Goal: Feedback & Contribution: Leave review/rating

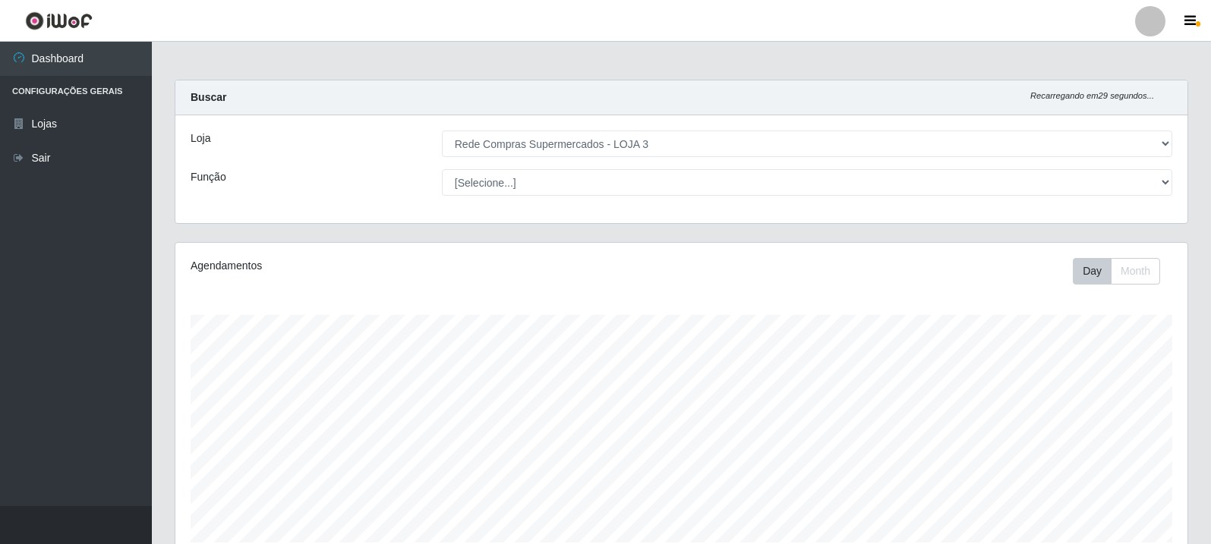
select select "162"
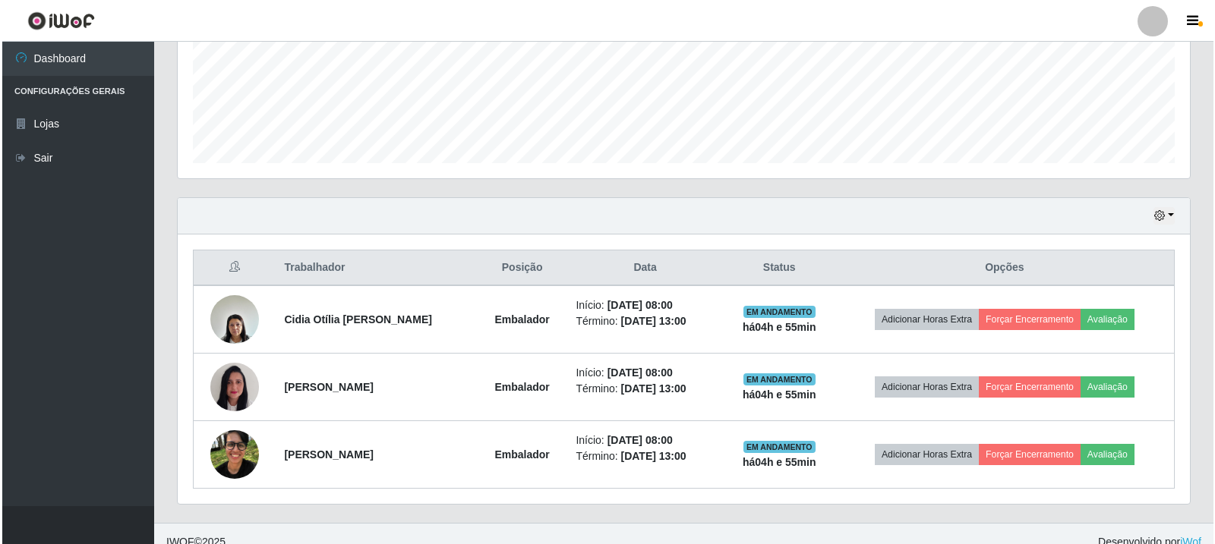
scroll to position [315, 1012]
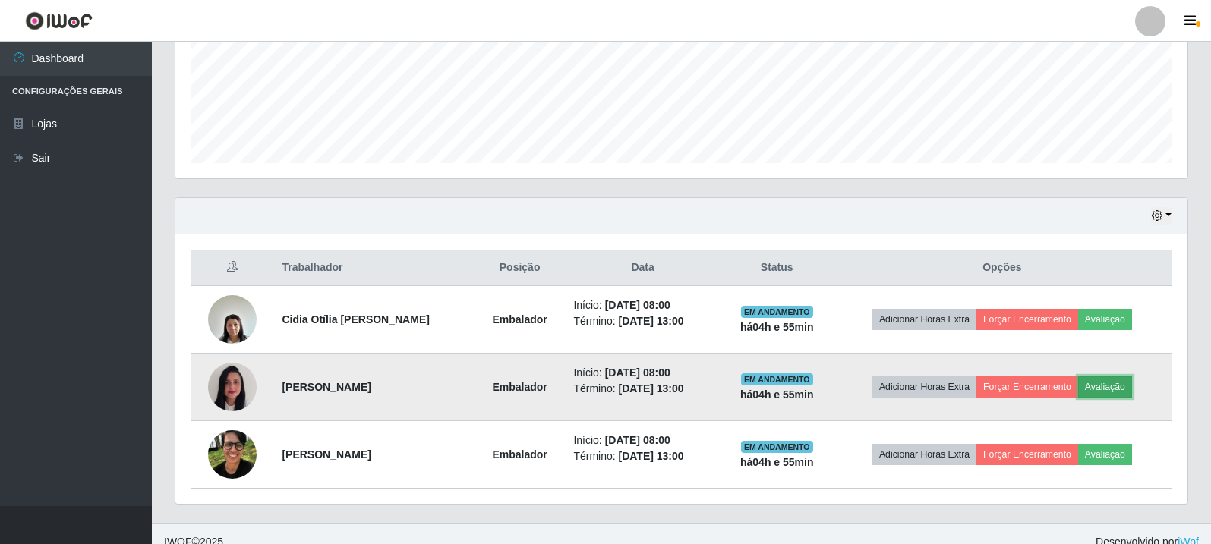
click at [1122, 382] on button "Avaliação" at bounding box center [1105, 387] width 54 height 21
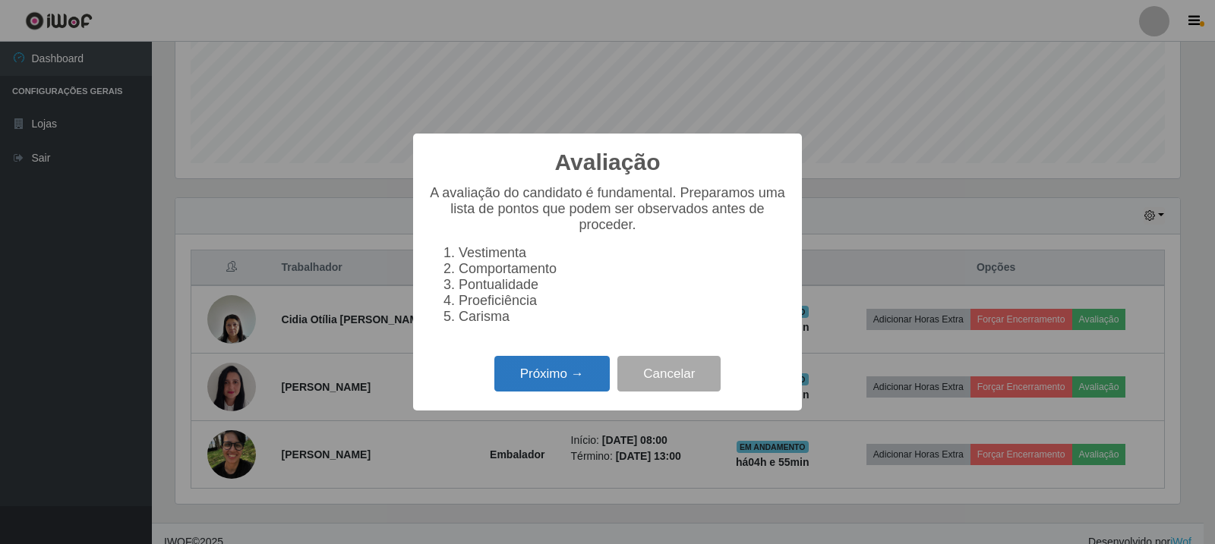
click at [544, 383] on button "Próximo →" at bounding box center [551, 374] width 115 height 36
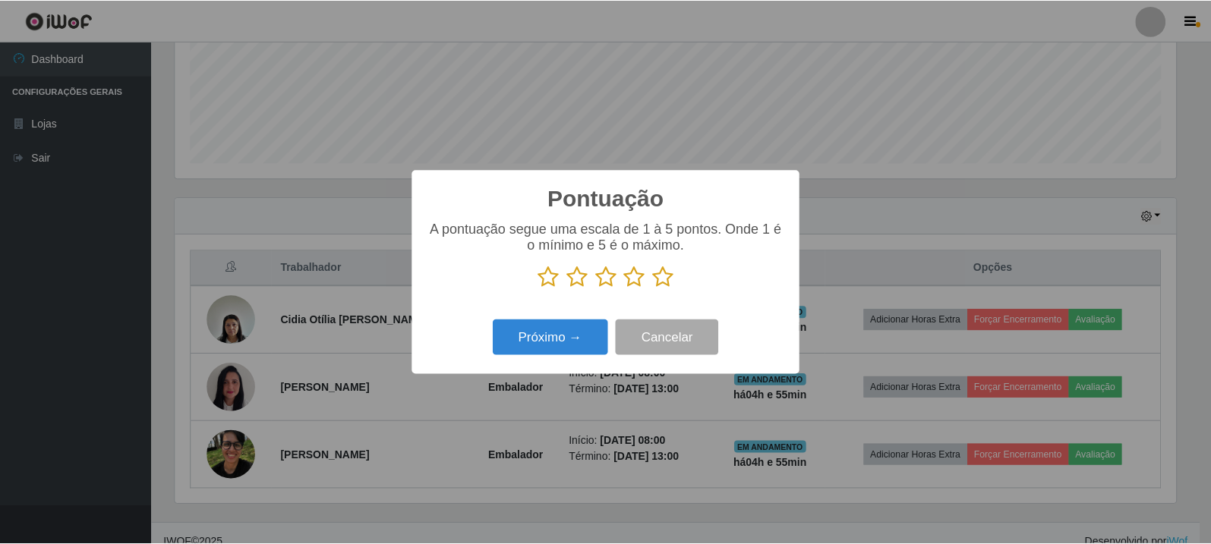
scroll to position [758848, 758159]
click at [554, 282] on icon at bounding box center [549, 277] width 21 height 23
click at [539, 288] on input "radio" at bounding box center [539, 288] width 0 height 0
click at [540, 273] on icon at bounding box center [549, 277] width 21 height 23
click at [539, 288] on input "radio" at bounding box center [539, 288] width 0 height 0
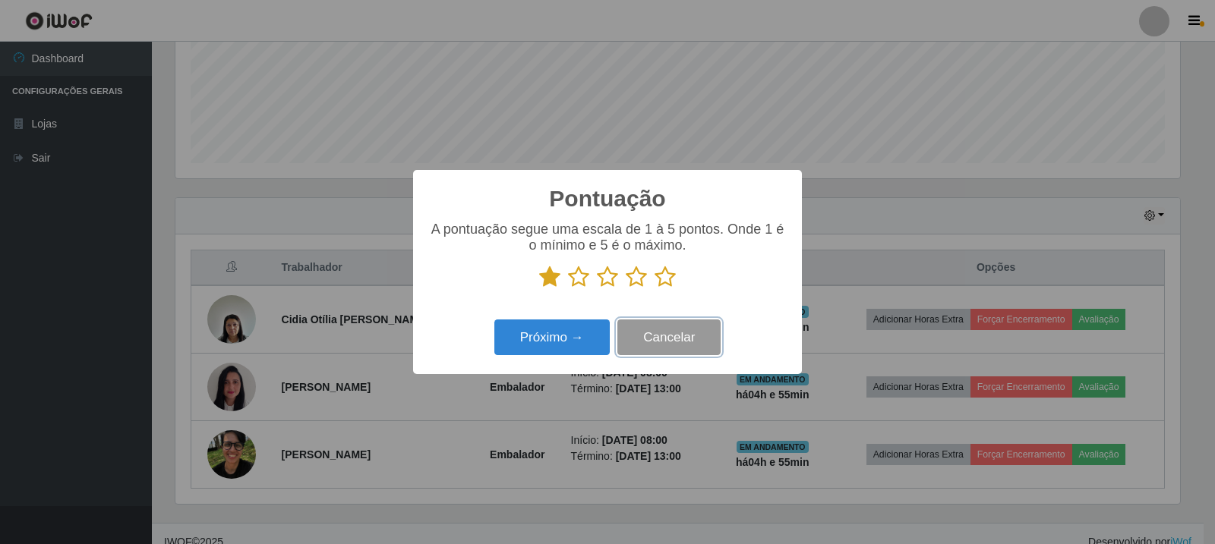
click at [680, 346] on button "Cancelar" at bounding box center [668, 338] width 103 height 36
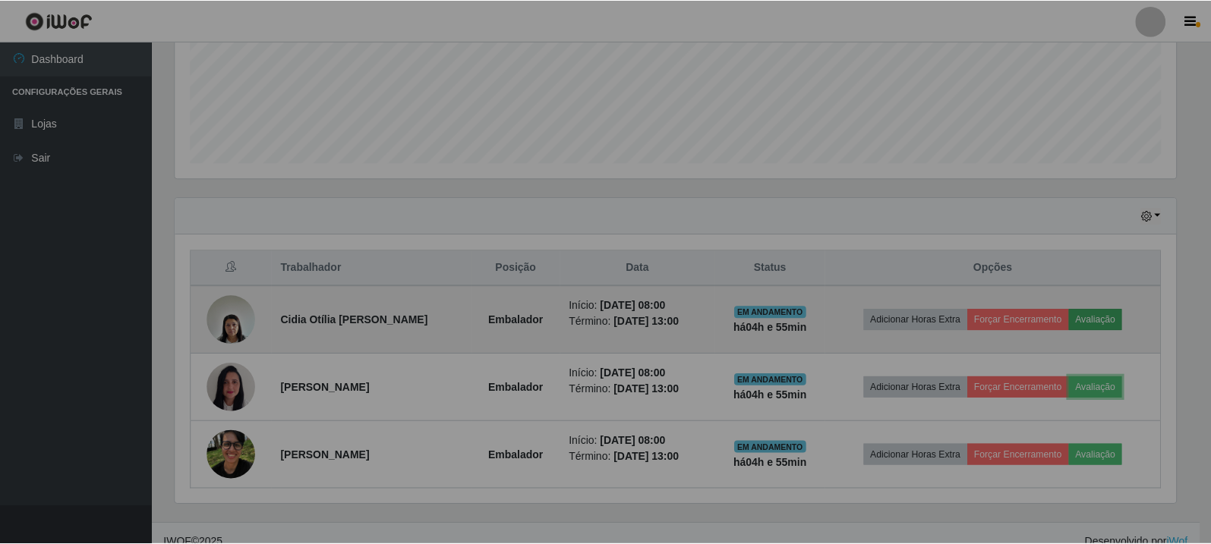
scroll to position [315, 1012]
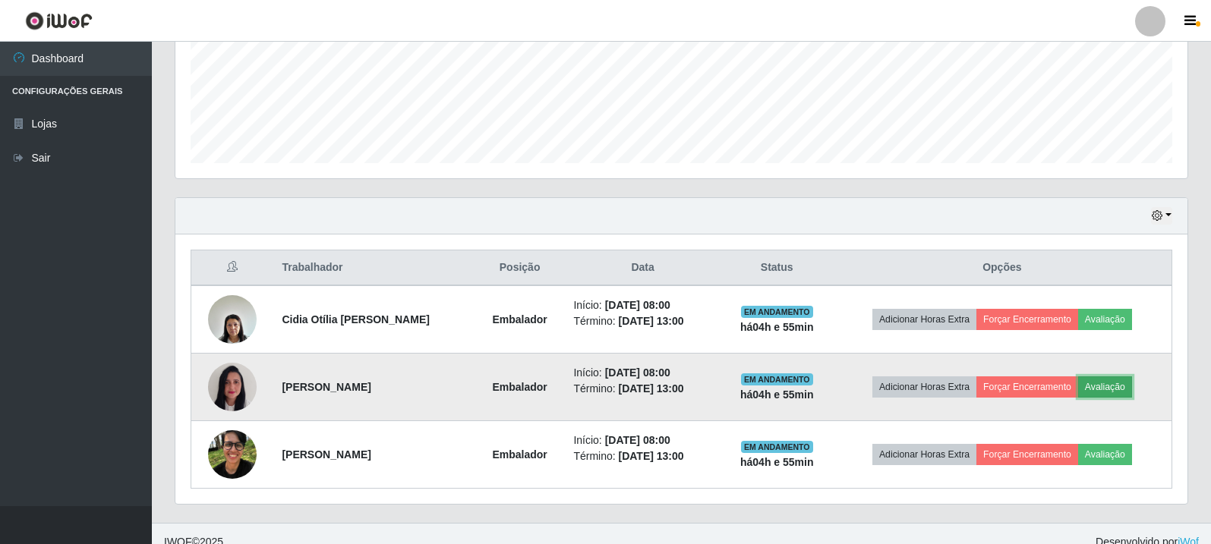
click at [1108, 383] on button "Avaliação" at bounding box center [1105, 387] width 54 height 21
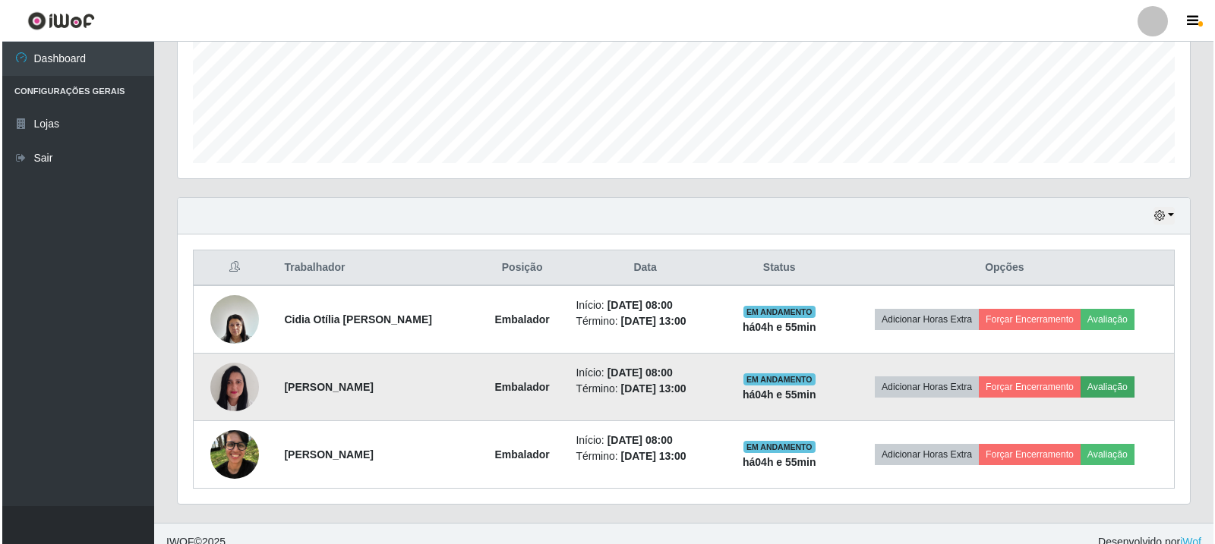
scroll to position [315, 1004]
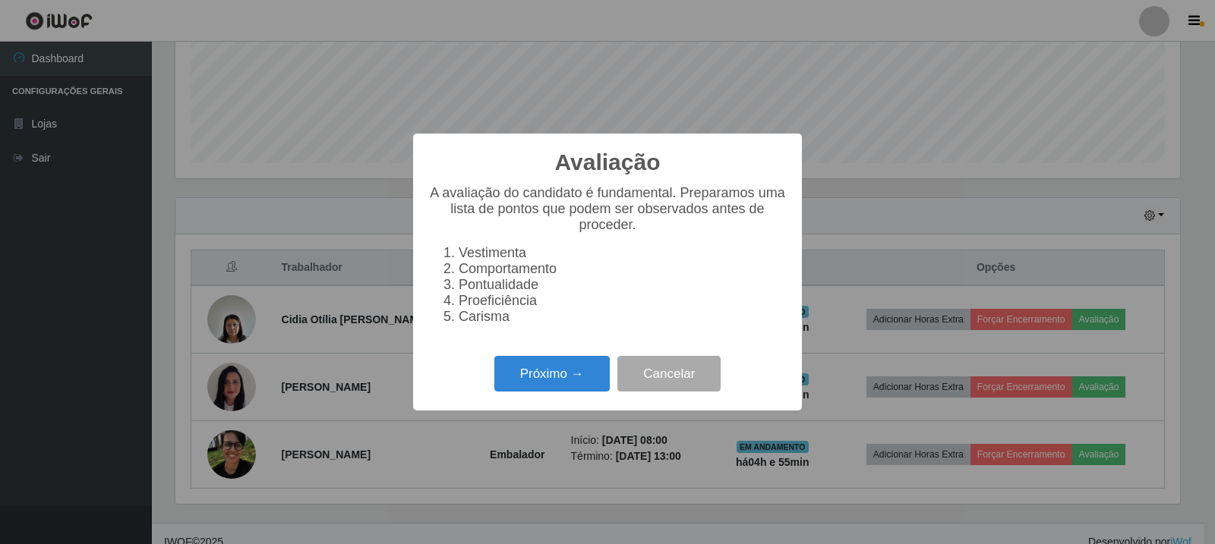
click at [570, 396] on div "Próximo → Cancelar" at bounding box center [607, 373] width 358 height 43
click at [569, 379] on button "Próximo →" at bounding box center [551, 374] width 115 height 36
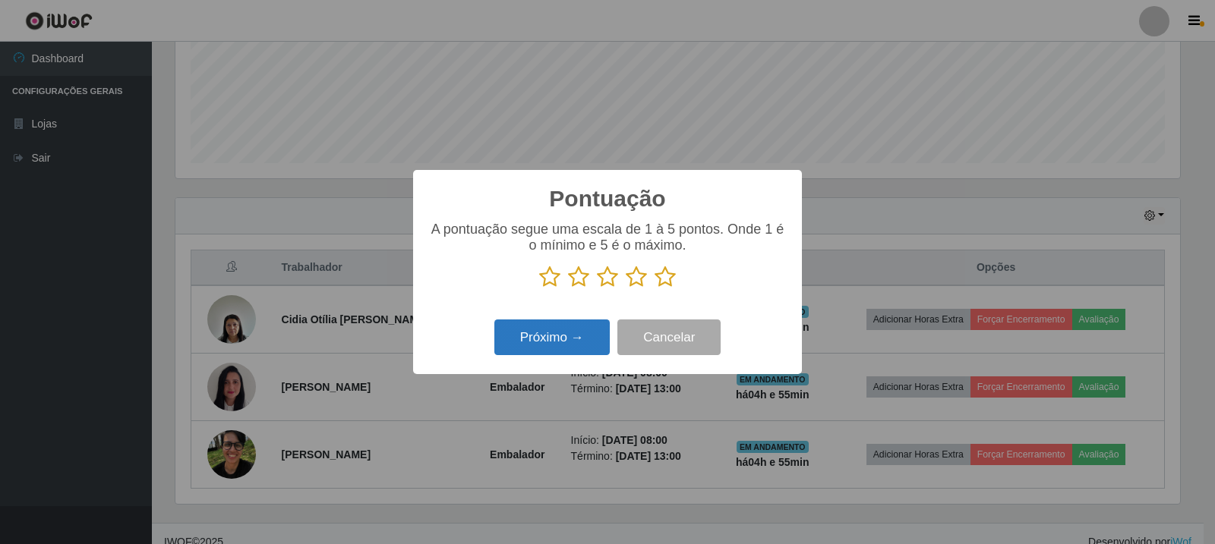
click at [558, 348] on button "Próximo →" at bounding box center [551, 338] width 115 height 36
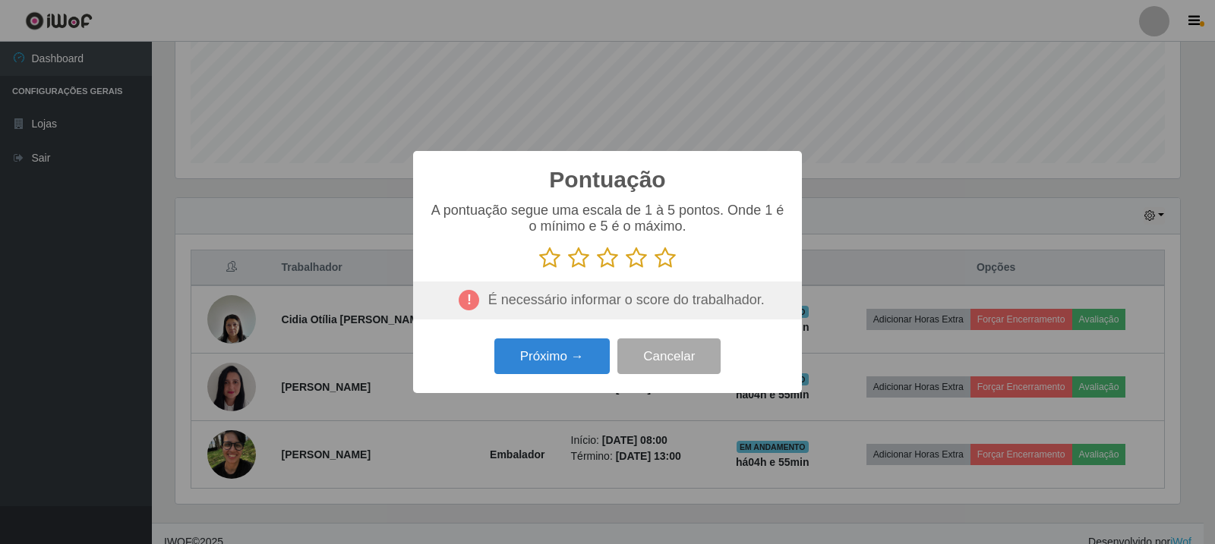
click at [552, 265] on icon at bounding box center [549, 258] width 21 height 23
click at [539, 270] on input "radio" at bounding box center [539, 270] width 0 height 0
click at [569, 359] on button "Próximo →" at bounding box center [551, 357] width 115 height 36
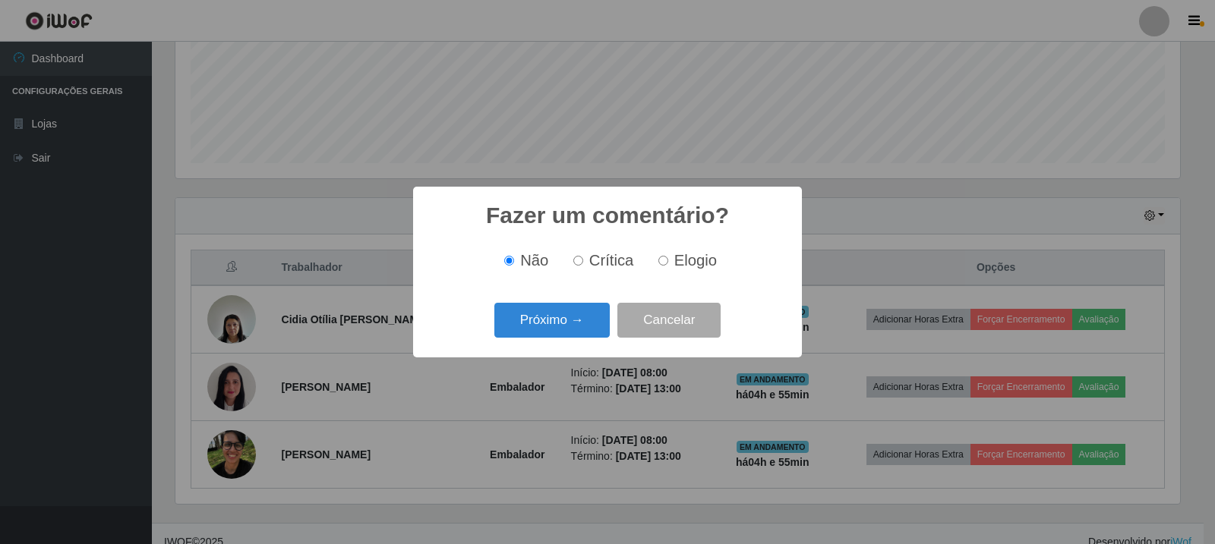
click at [604, 267] on span "Crítica" at bounding box center [611, 260] width 45 height 17
click at [583, 266] on input "Crítica" at bounding box center [578, 261] width 10 height 10
radio input "true"
click at [573, 329] on button "Próximo →" at bounding box center [551, 321] width 115 height 36
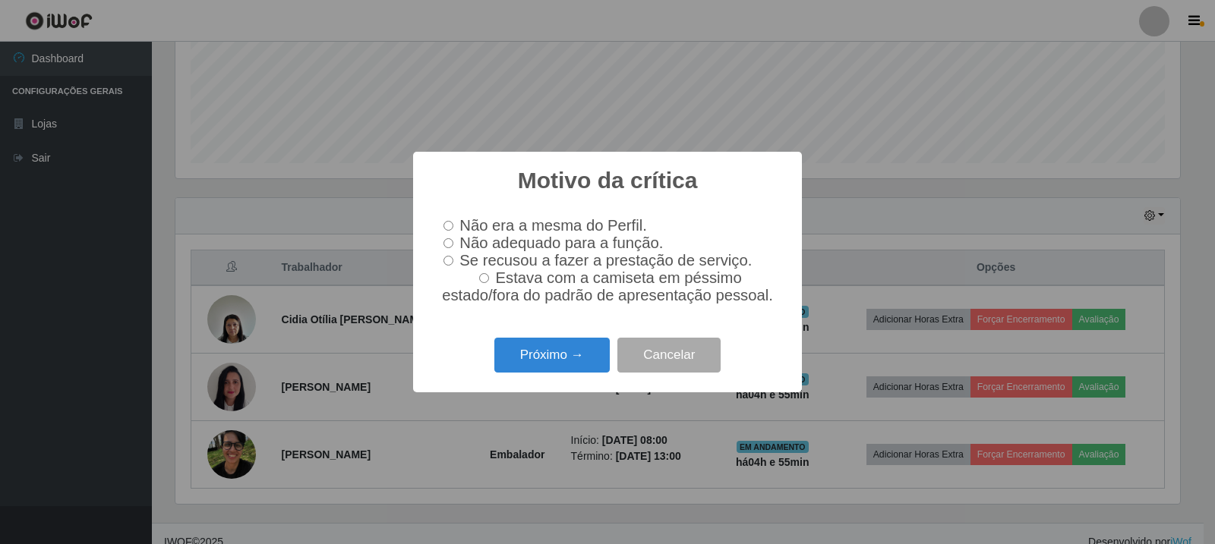
click at [490, 239] on span "Não adequado para a função." at bounding box center [560, 243] width 203 height 17
click at [453, 239] on input "Não adequado para a função." at bounding box center [448, 243] width 10 height 10
radio input "true"
click at [561, 360] on button "Próximo →" at bounding box center [551, 356] width 115 height 36
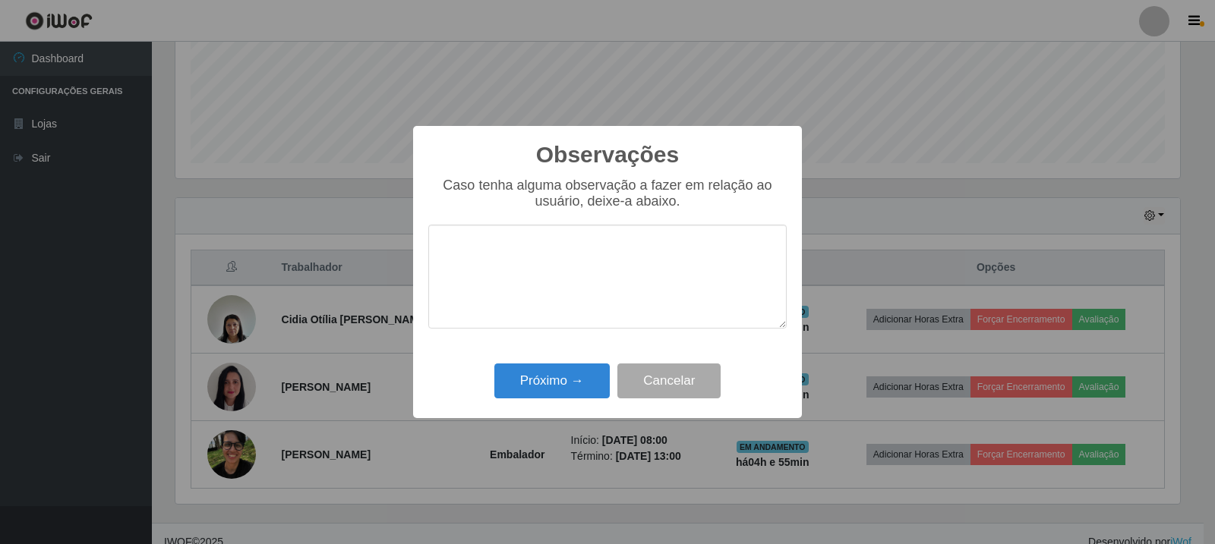
click at [565, 264] on textarea at bounding box center [607, 277] width 358 height 104
type textarea "z"
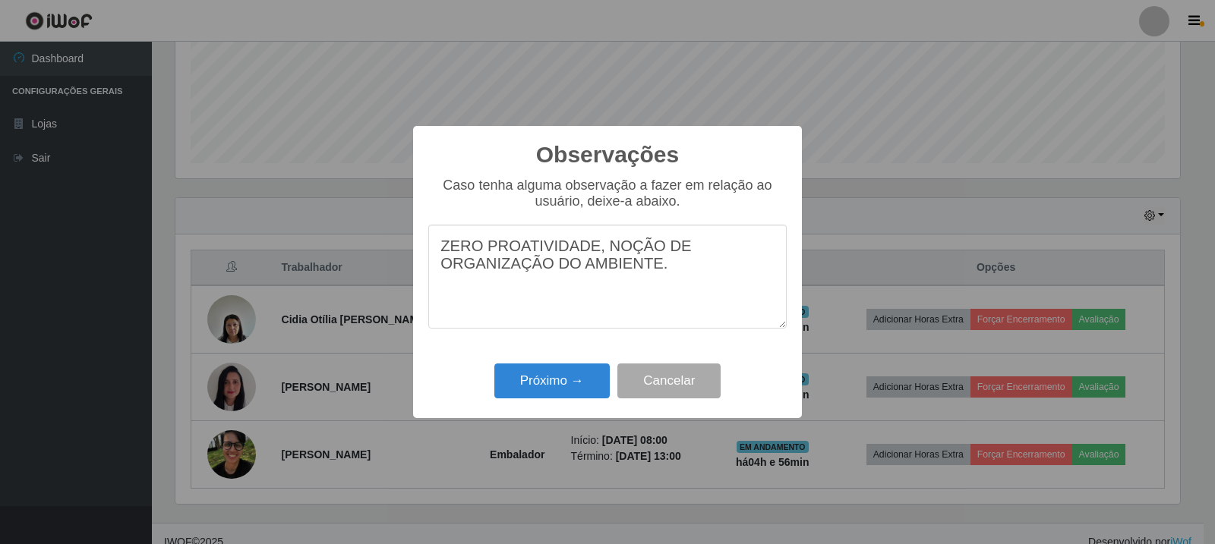
click at [591, 260] on textarea "ZERO PROATIVIDADE, NOÇÃO DE ORGANIZAÇÃO DO AMBIENTE." at bounding box center [607, 277] width 358 height 104
click at [590, 254] on textarea "ZERO PROATIVIDADE, NOÇÃO DE ORGANIZAÇÃO DO AMBIENTE." at bounding box center [607, 277] width 358 height 104
type textarea "ZERO PROATIVIDADE E NOÇÃO DE ORGANIZAÇÃO DO AMBIENTE."
click at [585, 376] on button "Próximo →" at bounding box center [551, 382] width 115 height 36
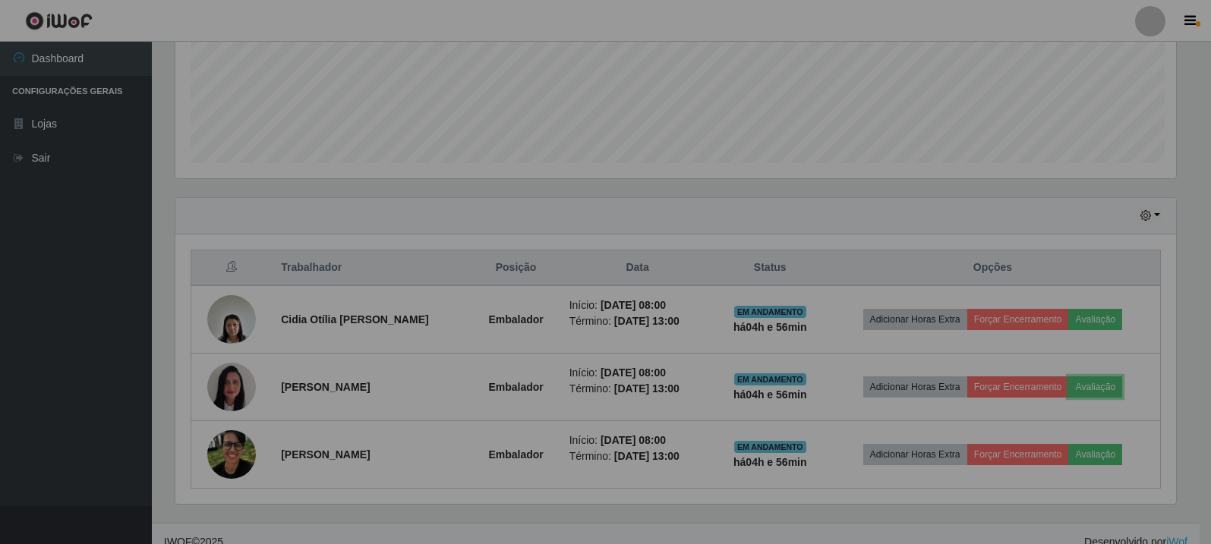
scroll to position [315, 1012]
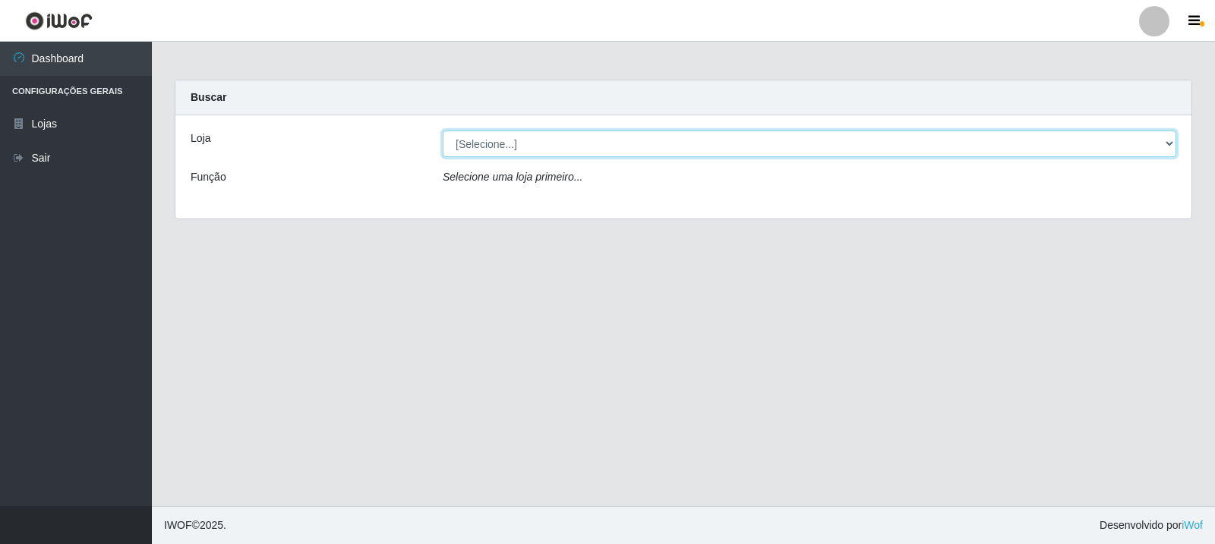
drag, startPoint x: 555, startPoint y: 137, endPoint x: 585, endPoint y: 156, distance: 35.2
click at [555, 137] on select "[Selecione...] Rede Compras Supermercados - LOJA 3" at bounding box center [809, 144] width 733 height 27
click at [443, 131] on select "[Selecione...] Rede Compras Supermercados - LOJA 3" at bounding box center [809, 144] width 733 height 27
click at [596, 142] on select "[Selecione...] Rede Compras Supermercados - LOJA 3" at bounding box center [809, 144] width 733 height 27
select select "162"
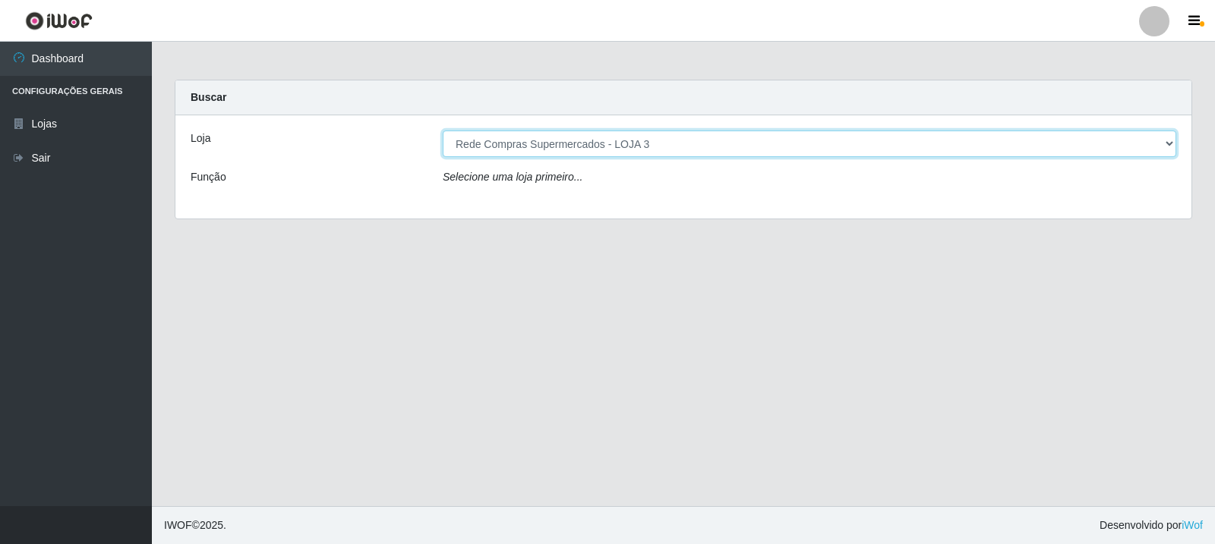
click at [443, 131] on select "[Selecione...] Rede Compras Supermercados - LOJA 3" at bounding box center [809, 144] width 733 height 27
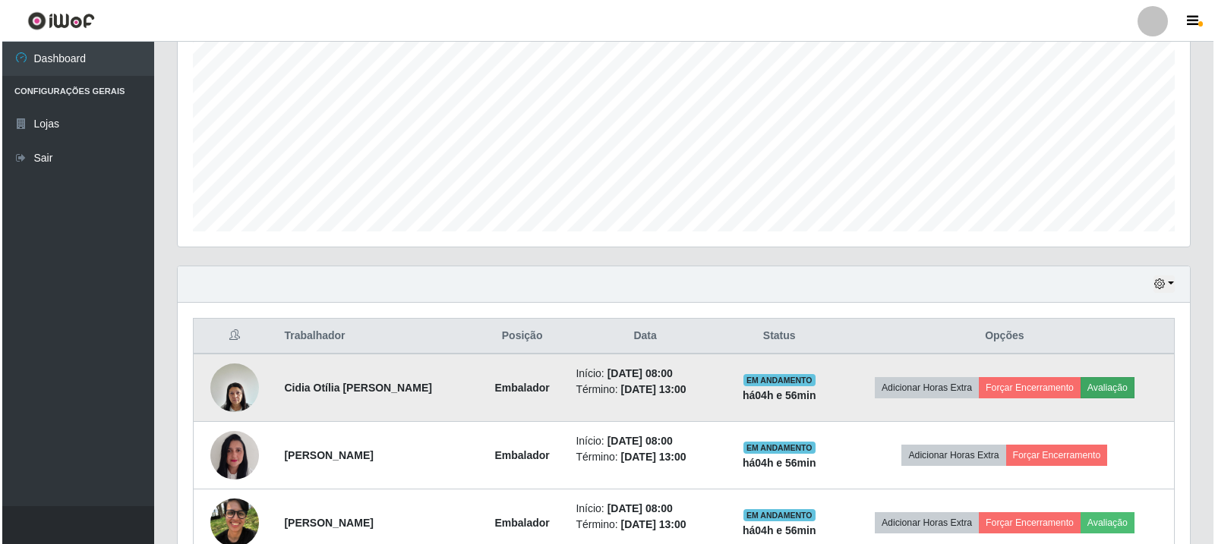
scroll to position [396, 0]
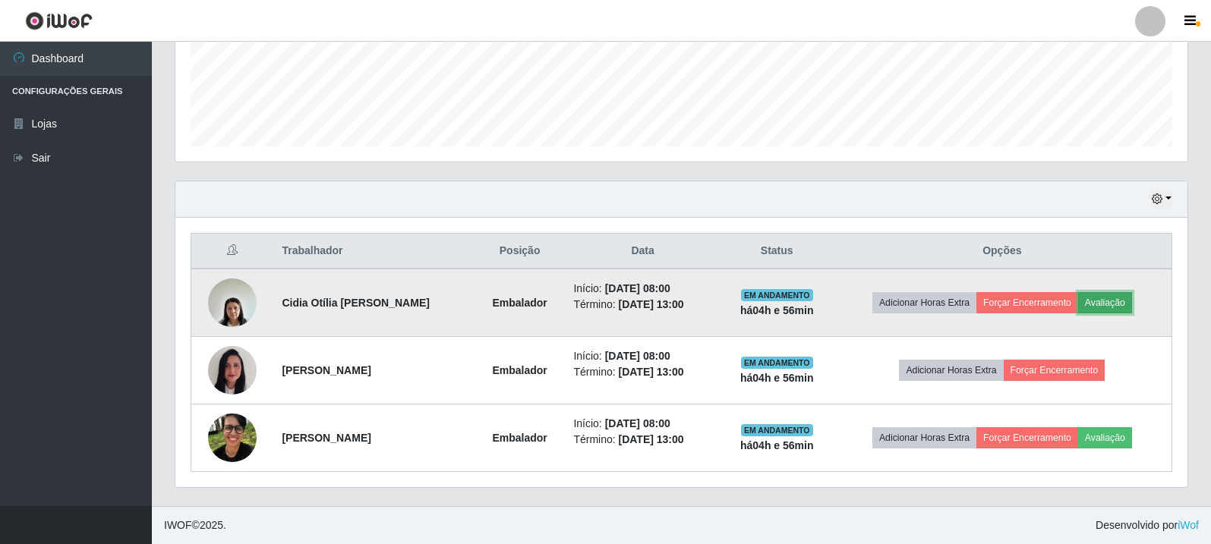
click at [1111, 295] on button "Avaliação" at bounding box center [1105, 302] width 54 height 21
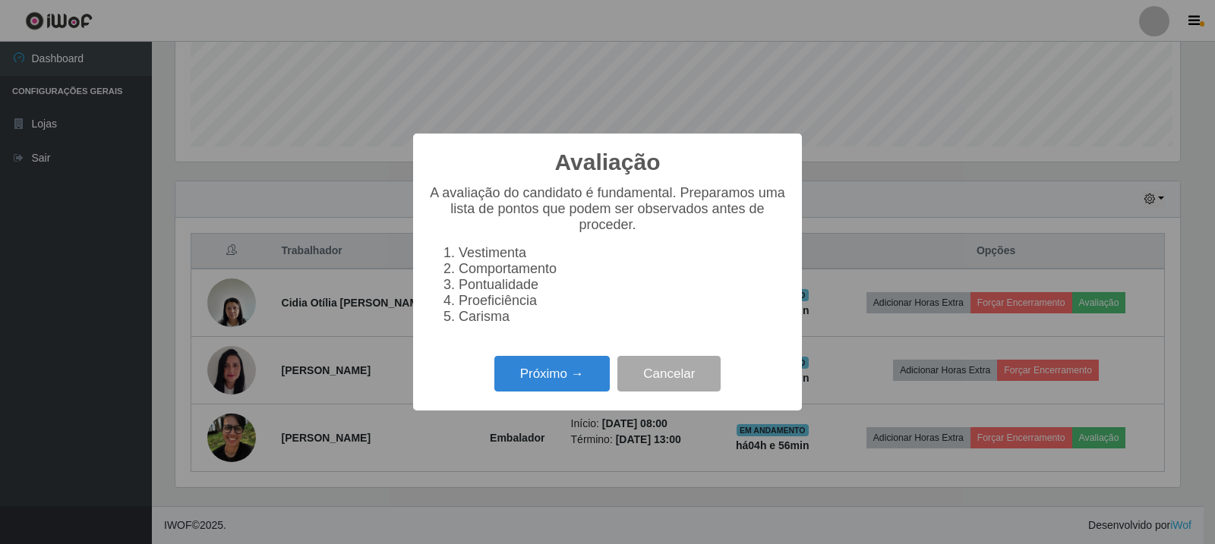
scroll to position [315, 1004]
click at [539, 374] on button "Próximo →" at bounding box center [551, 374] width 115 height 36
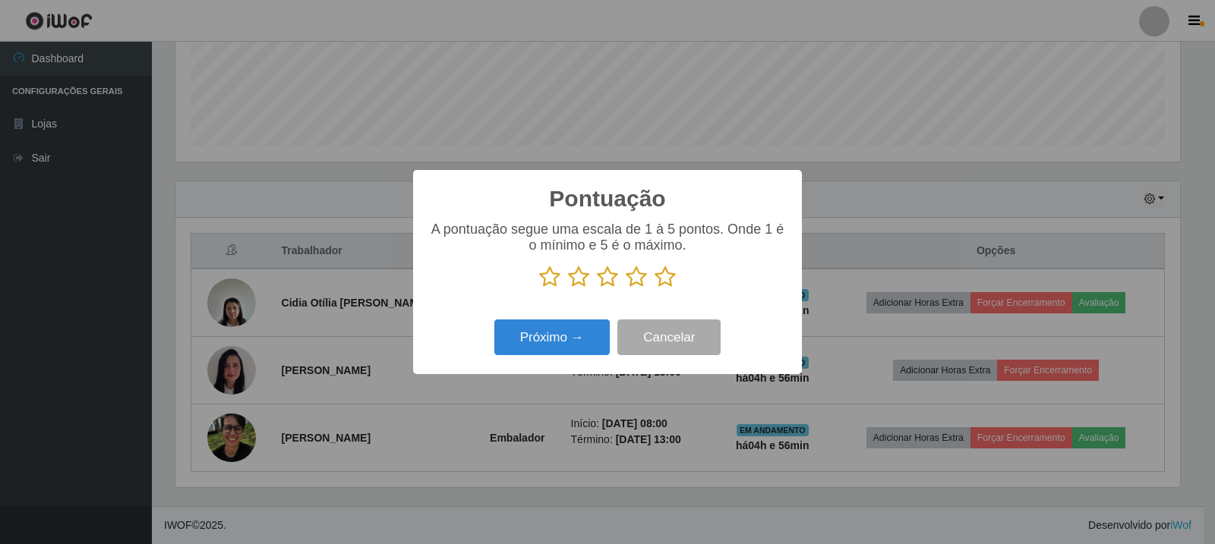
scroll to position [758848, 758159]
click at [547, 280] on icon at bounding box center [549, 277] width 21 height 23
click at [539, 288] on input "radio" at bounding box center [539, 288] width 0 height 0
click at [566, 326] on button "Próximo →" at bounding box center [551, 338] width 115 height 36
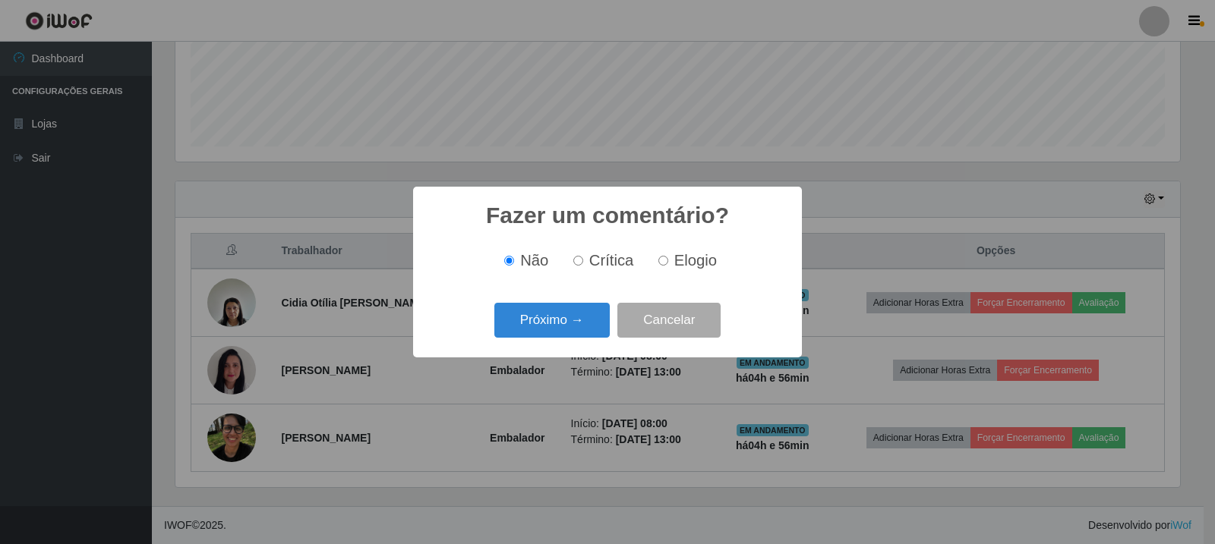
click at [584, 273] on div "Não Crítica Elogio" at bounding box center [607, 260] width 358 height 45
click at [574, 263] on input "Crítica" at bounding box center [578, 261] width 10 height 10
radio input "true"
click at [580, 310] on button "Próximo →" at bounding box center [551, 321] width 115 height 36
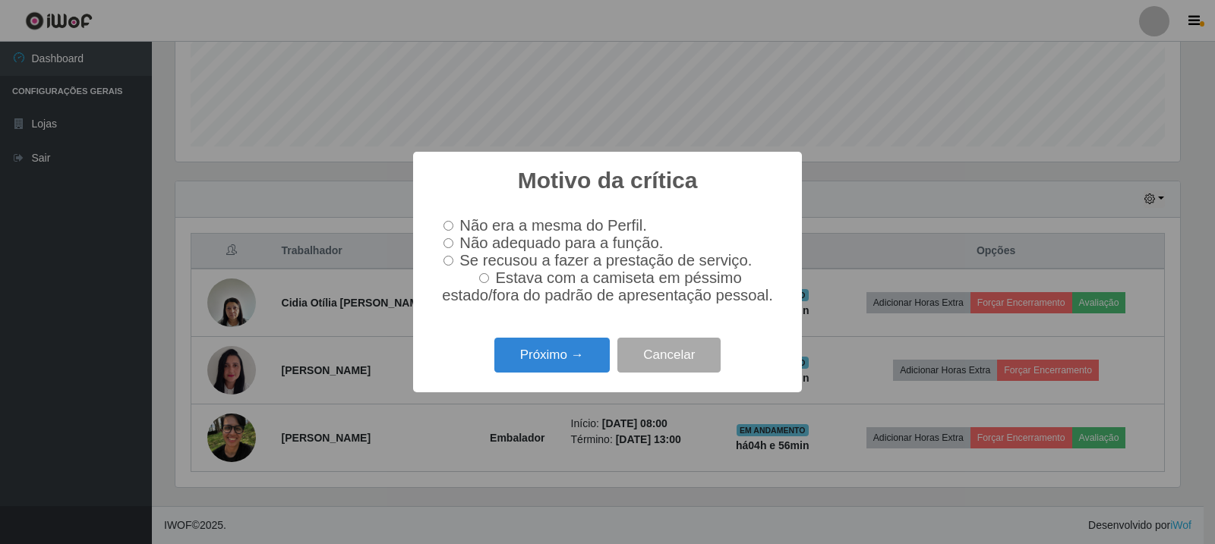
click at [562, 246] on span "Não adequado para a função." at bounding box center [560, 243] width 203 height 17
click at [453, 246] on input "Não adequado para a função." at bounding box center [448, 243] width 10 height 10
radio input "true"
click at [562, 348] on button "Próximo →" at bounding box center [551, 356] width 115 height 36
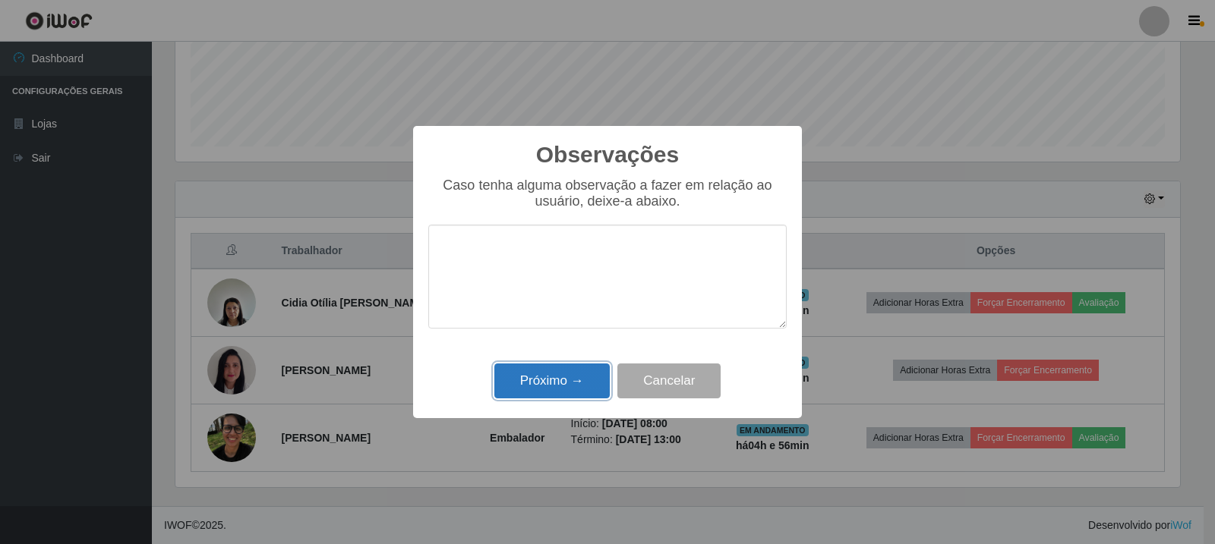
click at [591, 391] on button "Próximo →" at bounding box center [551, 382] width 115 height 36
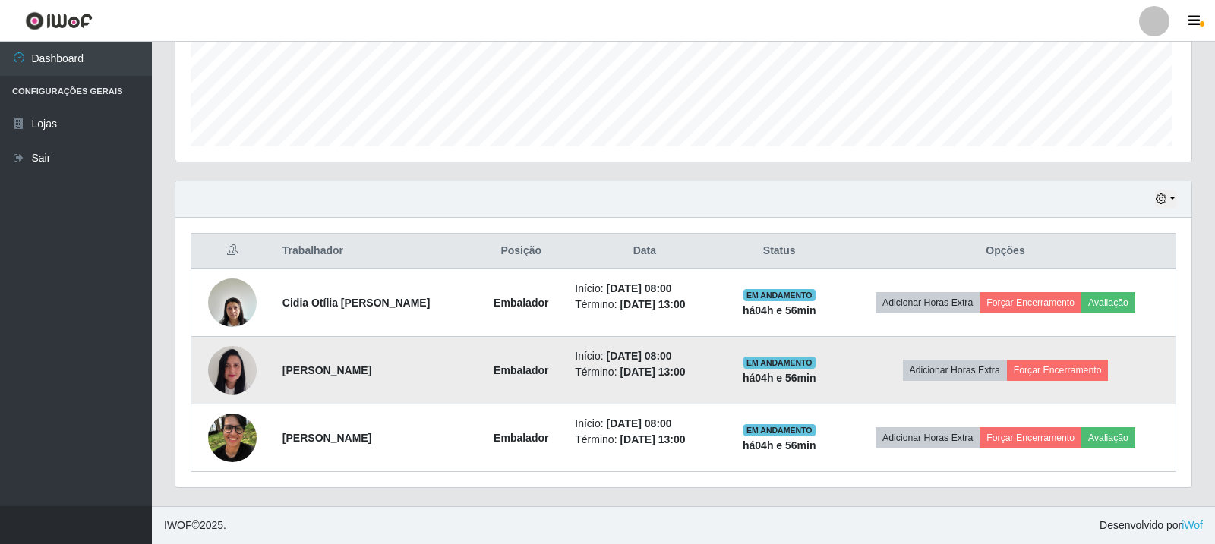
scroll to position [315, 1012]
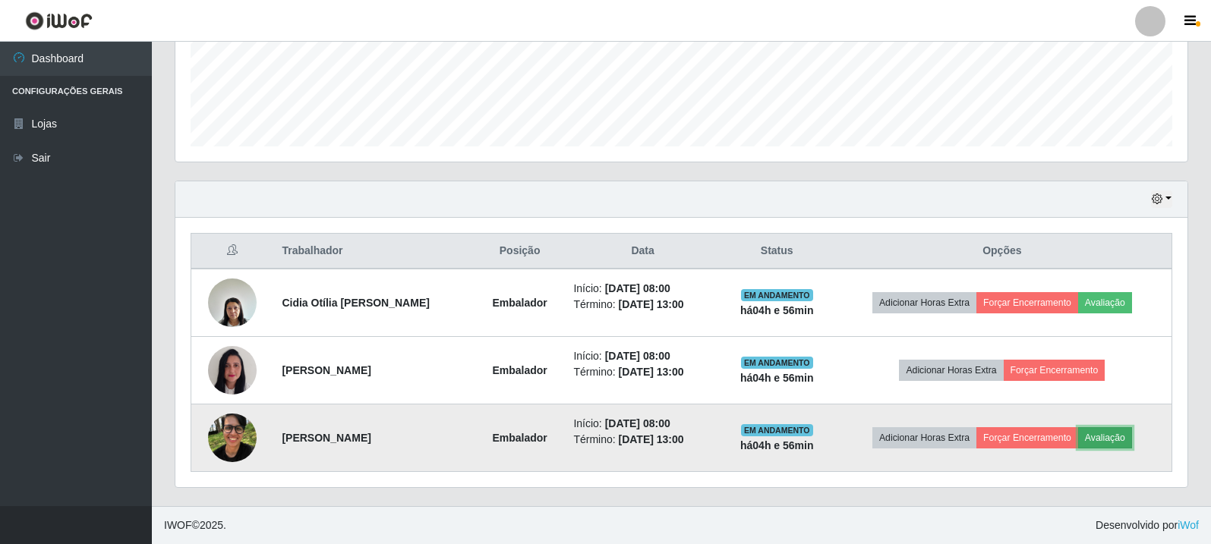
click at [1108, 437] on button "Avaliação" at bounding box center [1105, 437] width 54 height 21
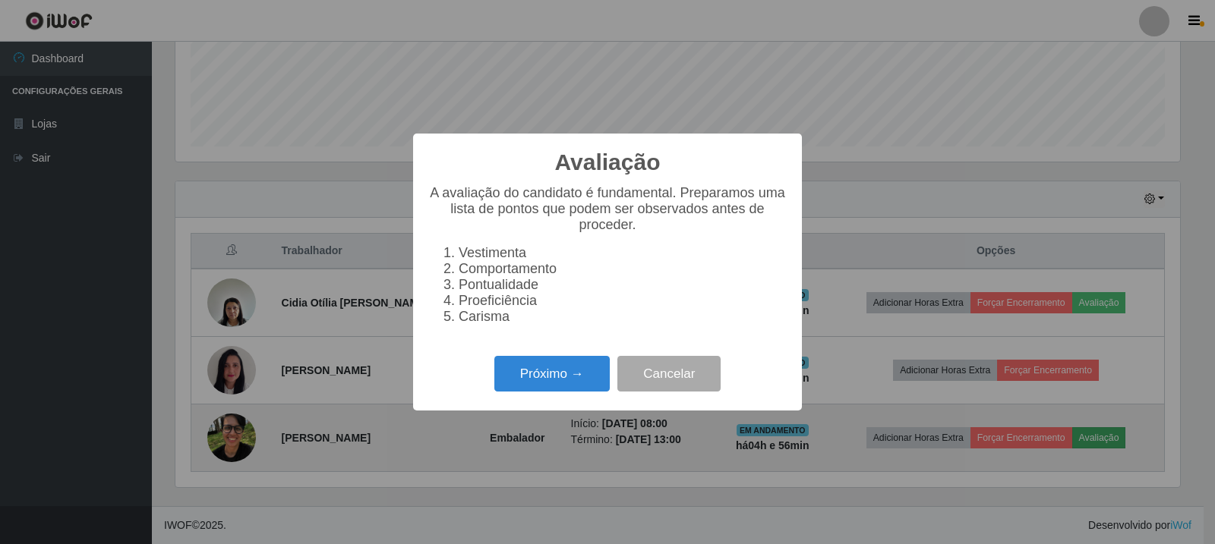
scroll to position [315, 1004]
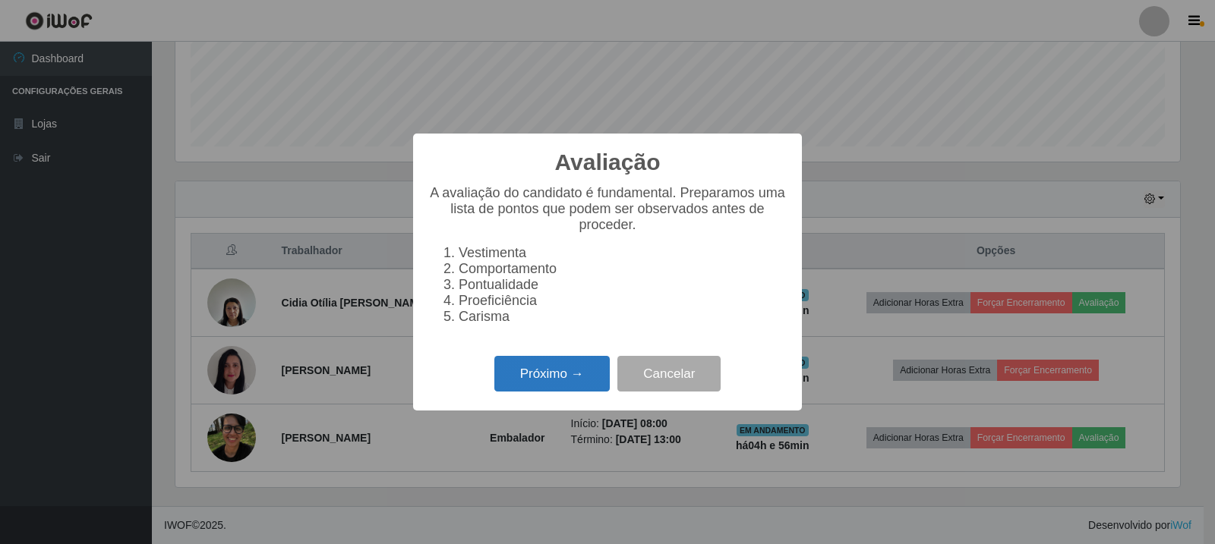
click at [556, 374] on button "Próximo →" at bounding box center [551, 374] width 115 height 36
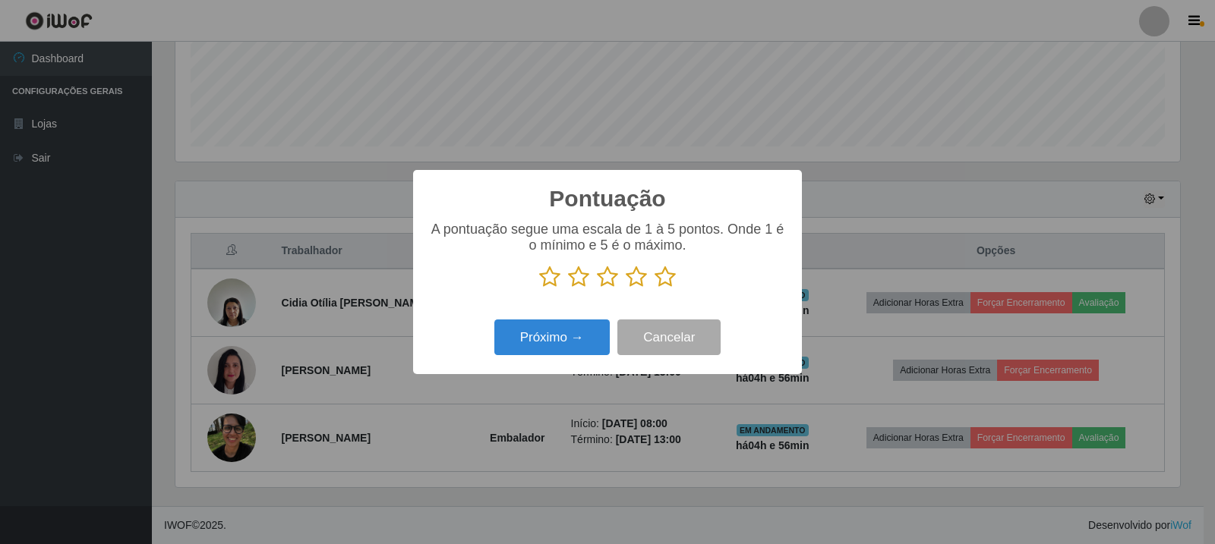
click at [666, 273] on icon at bounding box center [664, 277] width 21 height 23
click at [654, 288] on input "radio" at bounding box center [654, 288] width 0 height 0
click at [605, 324] on button "Próximo →" at bounding box center [551, 338] width 115 height 36
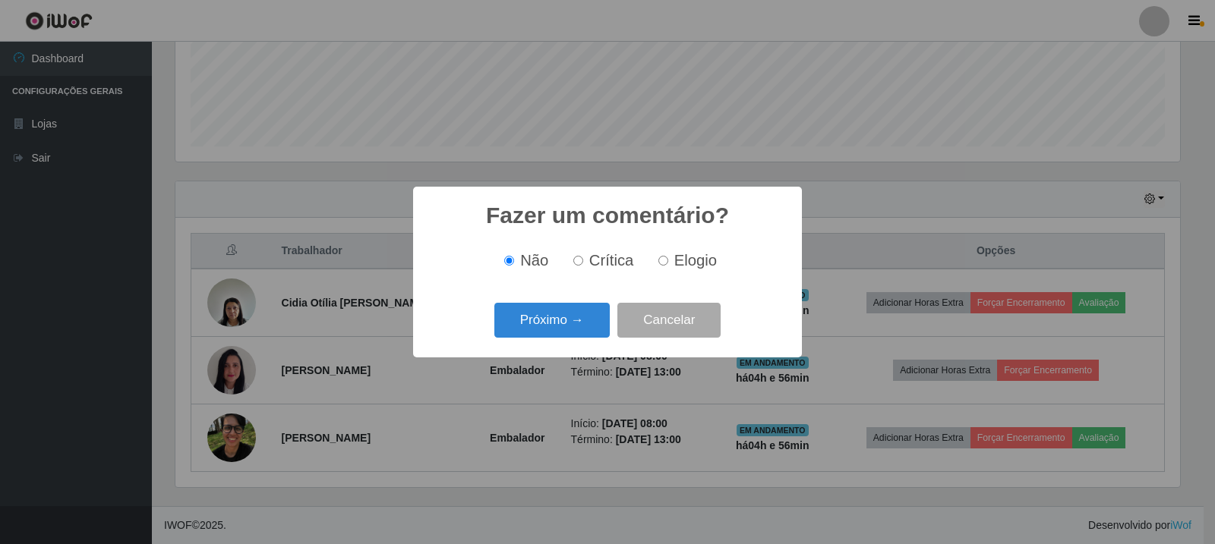
click at [692, 259] on span "Elogio" at bounding box center [695, 260] width 43 height 17
click at [668, 259] on input "Elogio" at bounding box center [663, 261] width 10 height 10
radio input "true"
click at [498, 314] on button "Próximo →" at bounding box center [551, 321] width 115 height 36
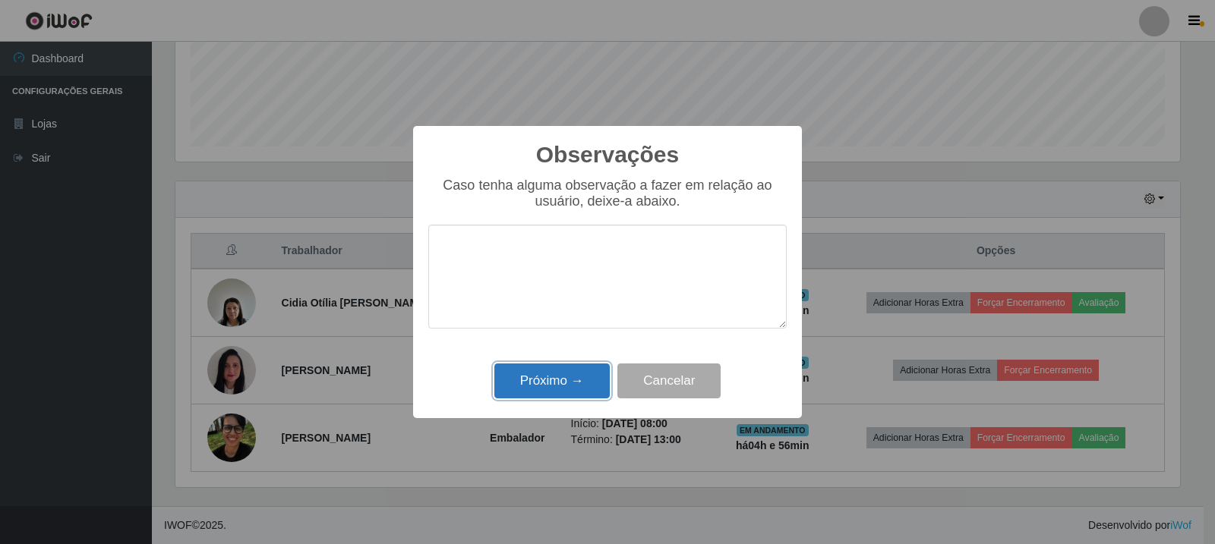
click at [595, 371] on button "Próximo →" at bounding box center [551, 382] width 115 height 36
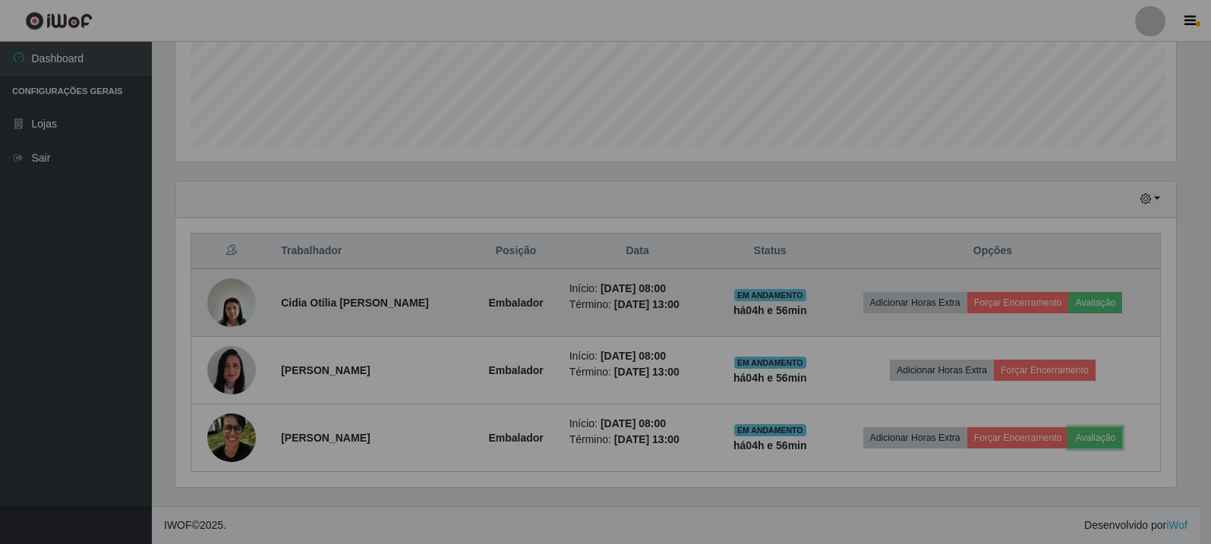
scroll to position [315, 1012]
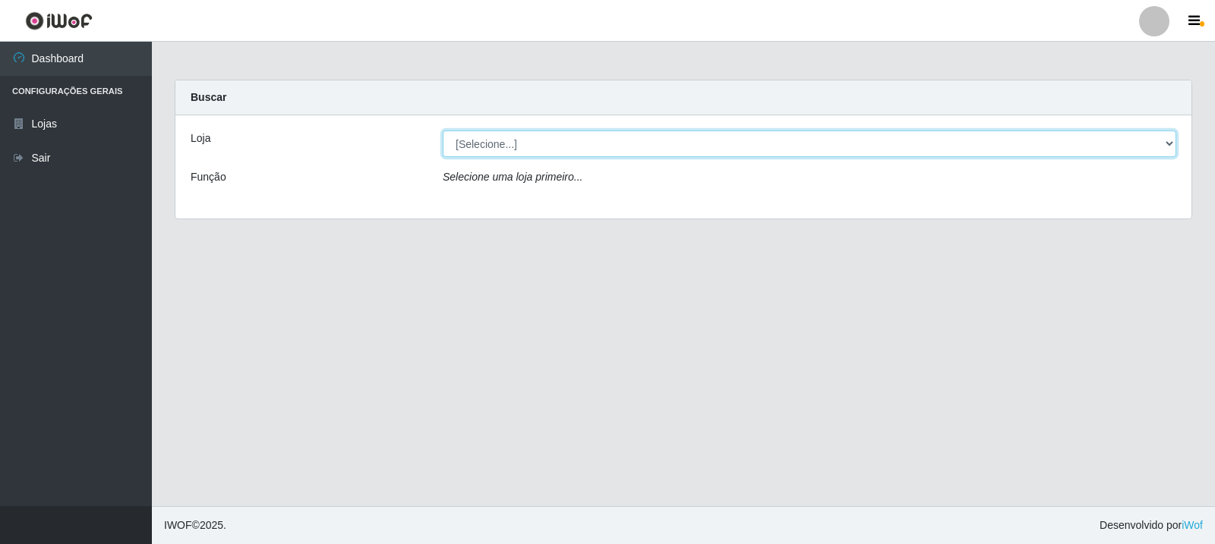
click at [770, 136] on select "[Selecione...] Rede Compras Supermercados - LOJA 3" at bounding box center [809, 144] width 733 height 27
click at [443, 131] on select "[Selecione...] Rede Compras Supermercados - LOJA 3" at bounding box center [809, 144] width 733 height 27
click at [740, 136] on select "[Selecione...] Rede Compras Supermercados - LOJA 3" at bounding box center [809, 144] width 733 height 27
select select "162"
click at [443, 131] on select "[Selecione...] Rede Compras Supermercados - LOJA 3" at bounding box center [809, 144] width 733 height 27
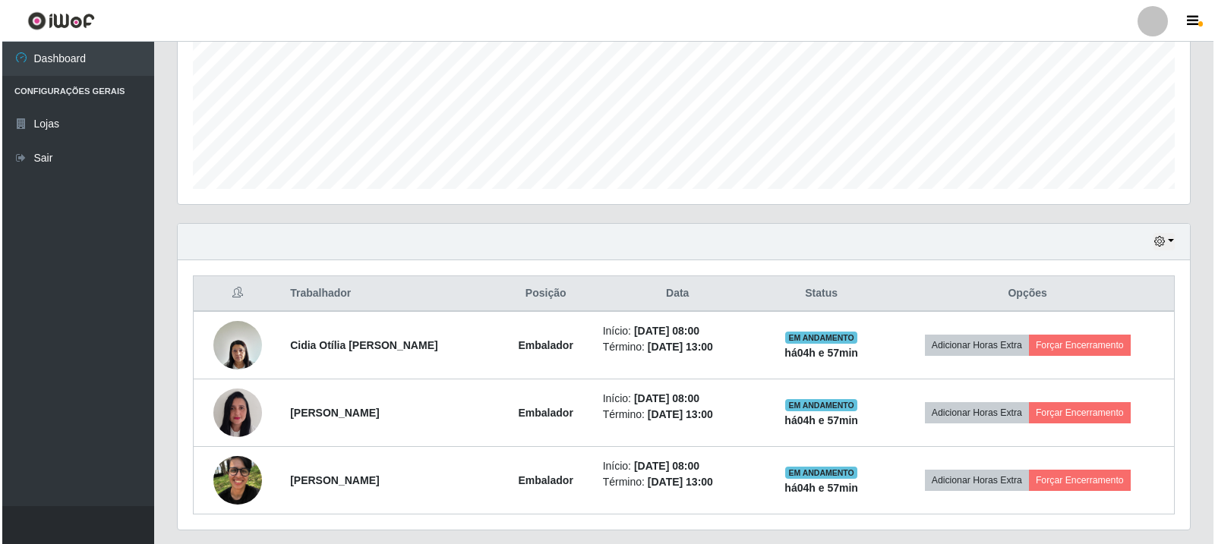
scroll to position [396, 0]
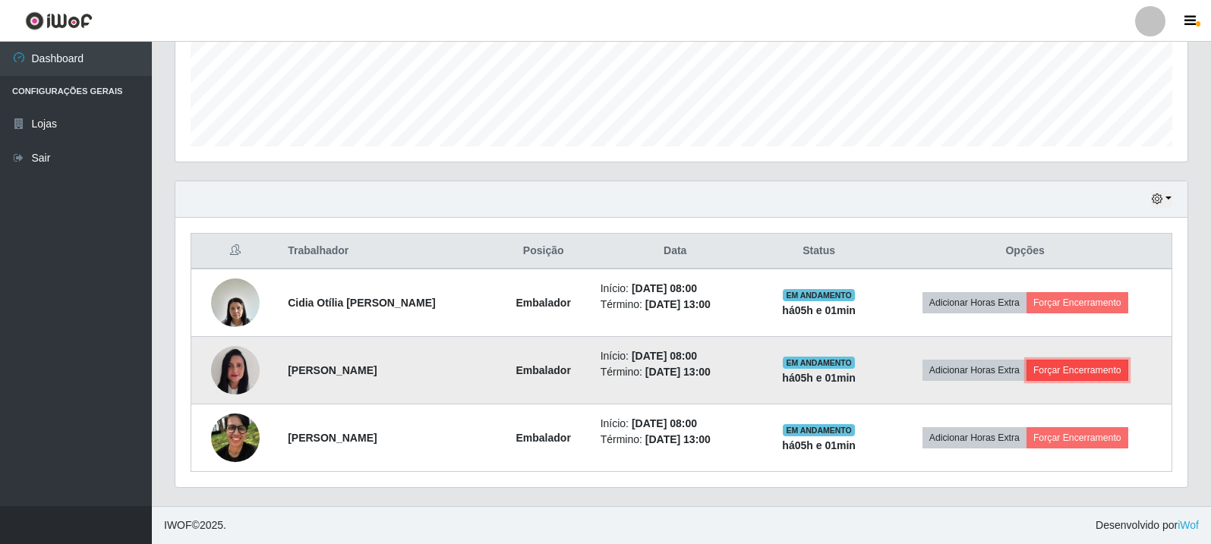
click at [1053, 371] on button "Forçar Encerramento" at bounding box center [1077, 370] width 102 height 21
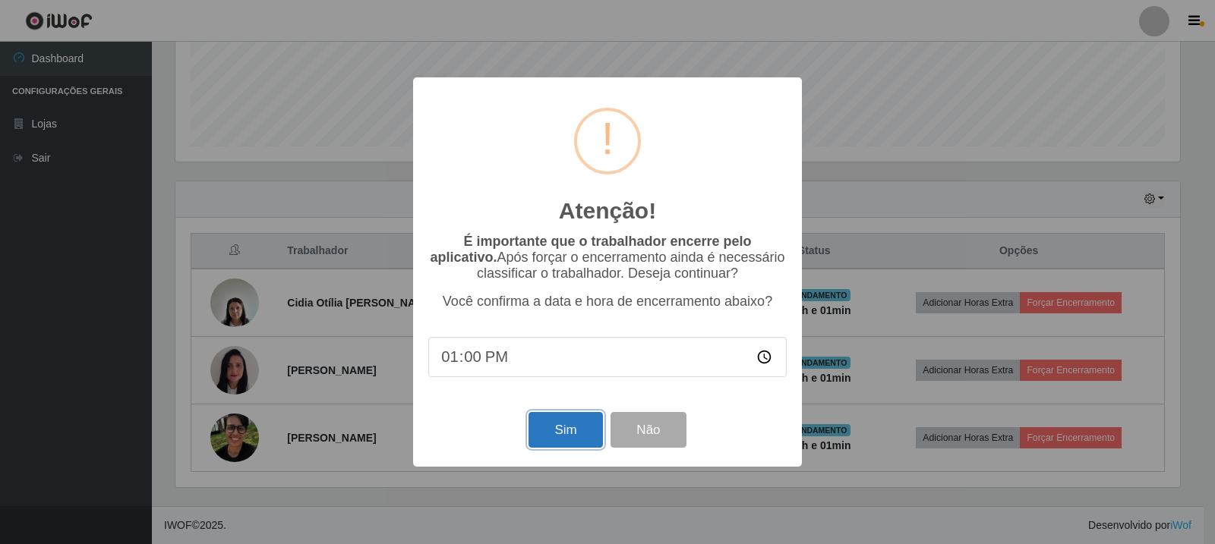
click at [589, 428] on button "Sim" at bounding box center [565, 430] width 74 height 36
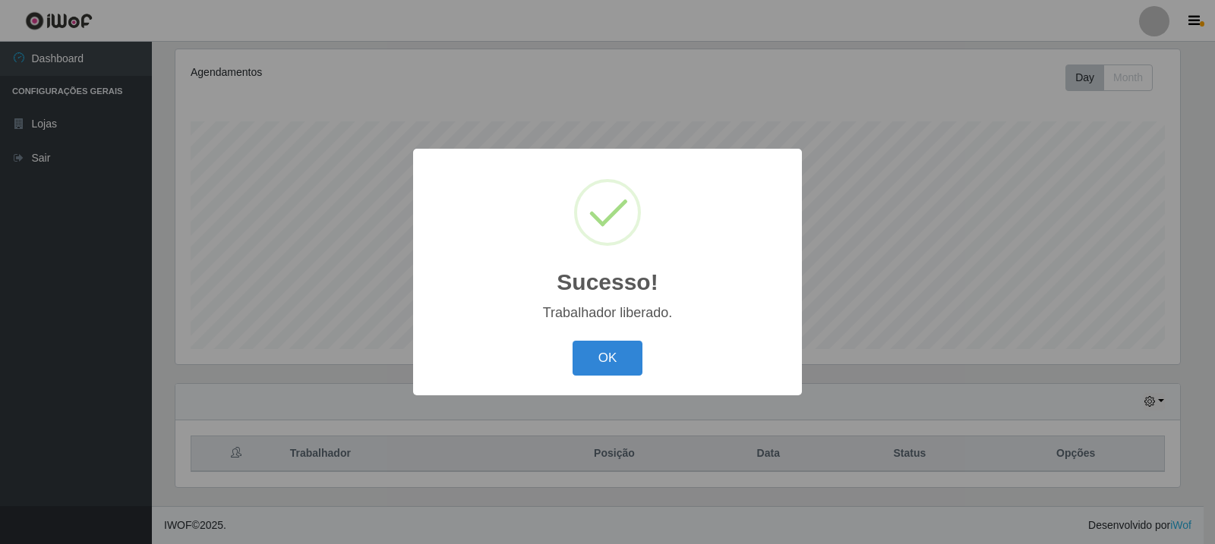
click at [1108, 443] on div "Sucesso! × Trabalhador liberado. OK Cancel" at bounding box center [607, 272] width 1215 height 544
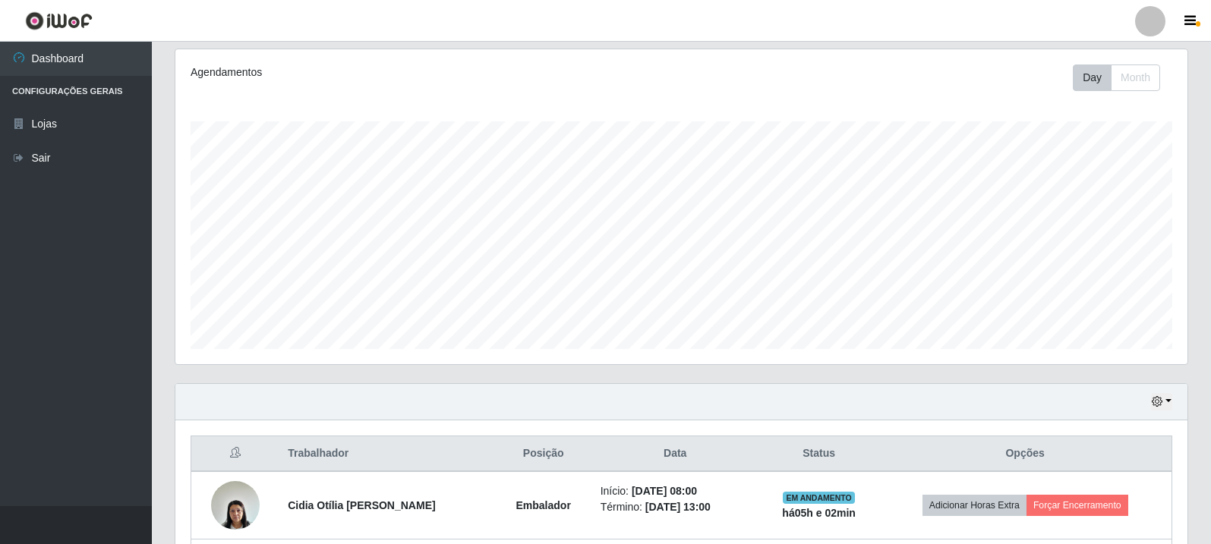
scroll to position [329, 0]
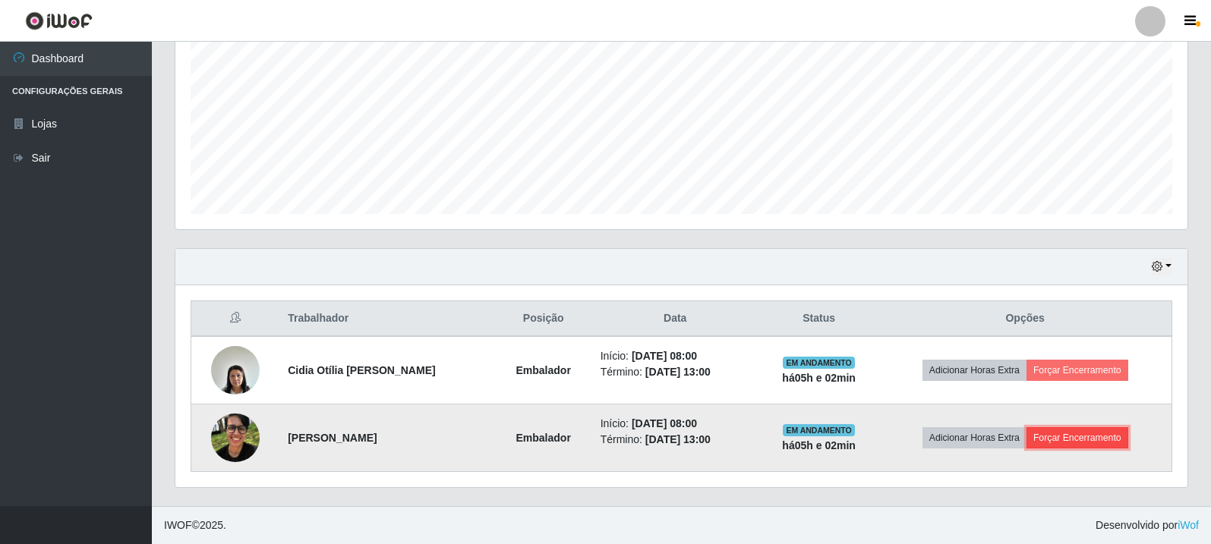
click at [1093, 442] on button "Forçar Encerramento" at bounding box center [1077, 437] width 102 height 21
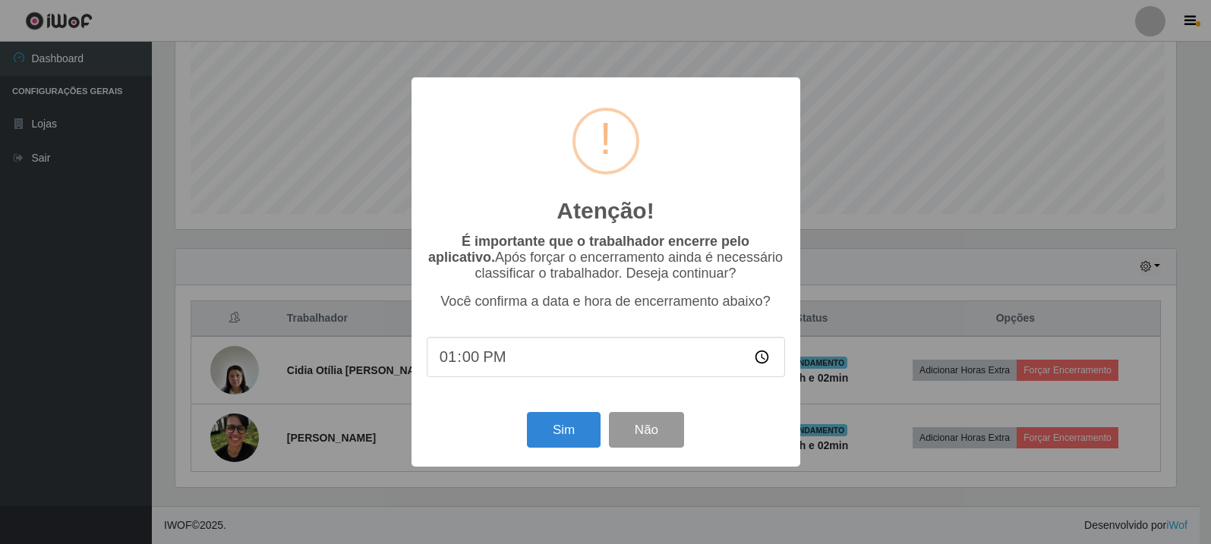
scroll to position [315, 1004]
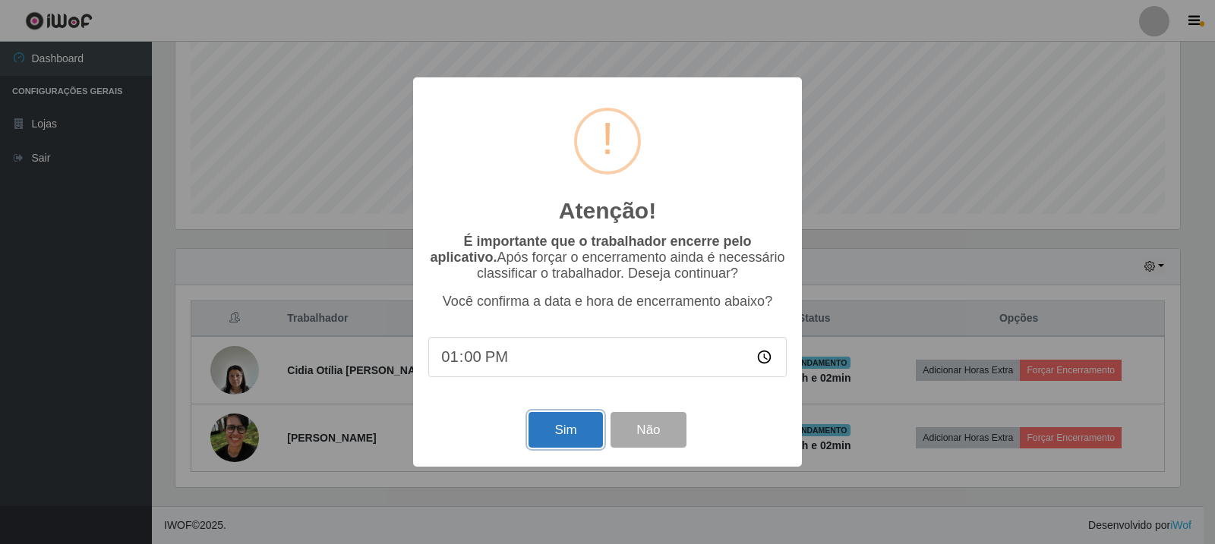
click at [554, 429] on button "Sim" at bounding box center [565, 430] width 74 height 36
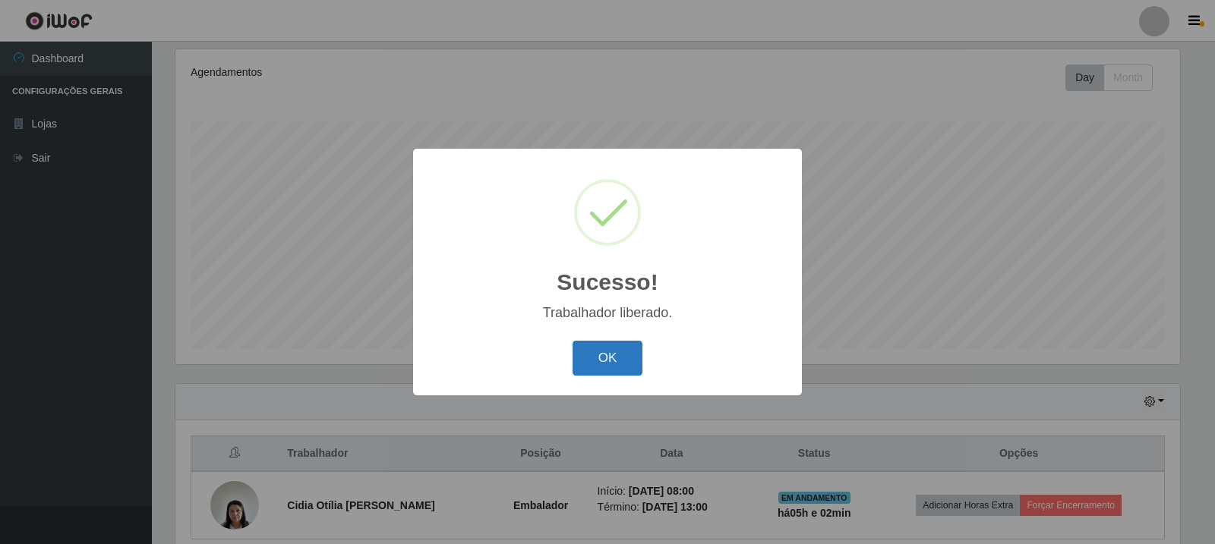
click at [606, 356] on button "OK" at bounding box center [607, 359] width 71 height 36
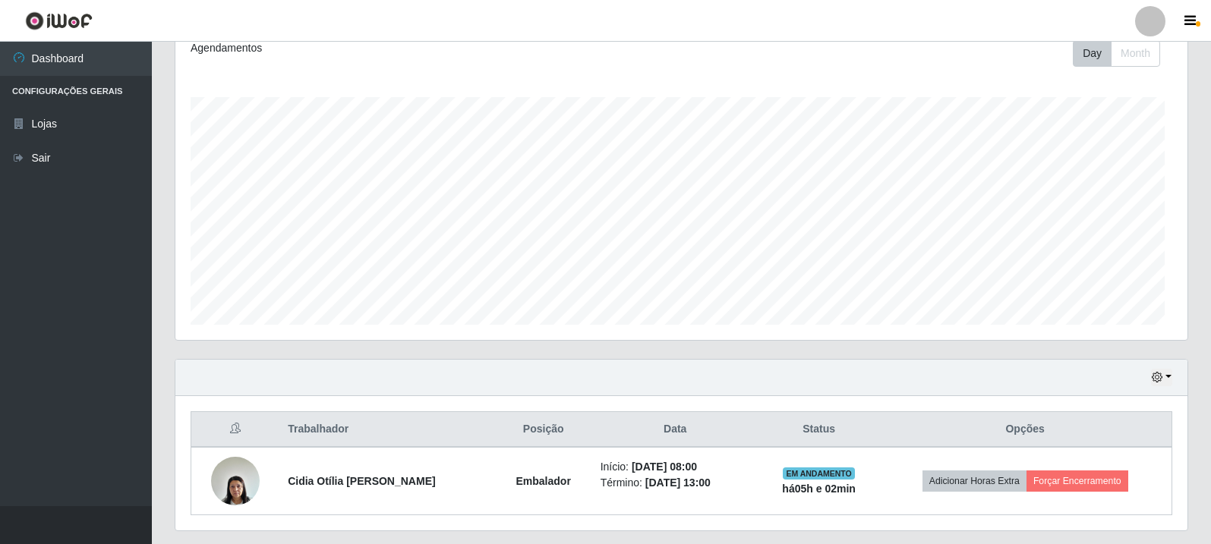
scroll to position [261, 0]
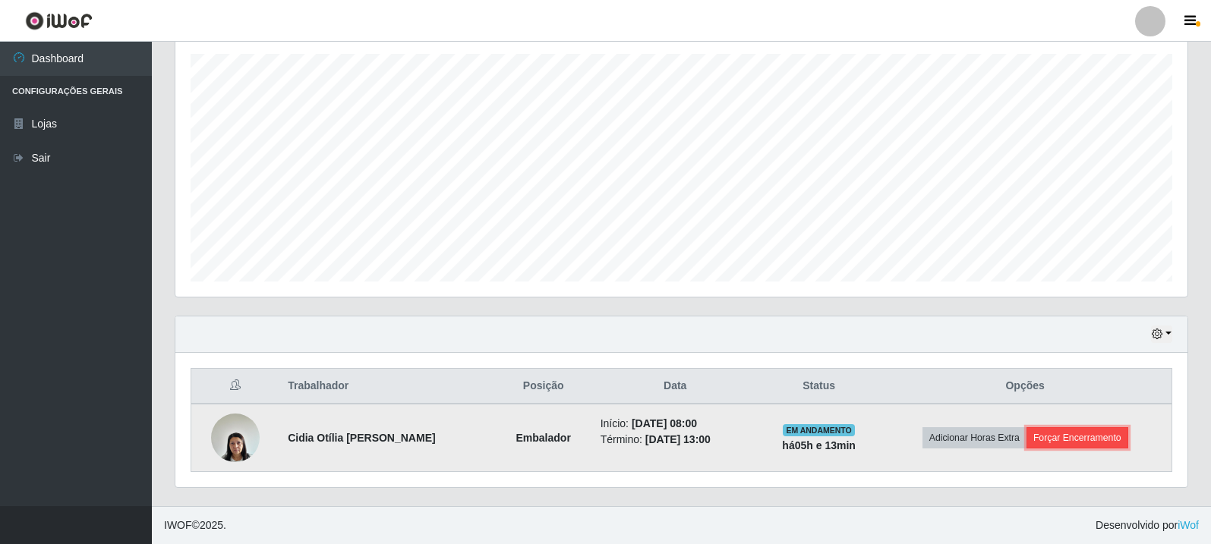
click at [1089, 437] on button "Forçar Encerramento" at bounding box center [1077, 437] width 102 height 21
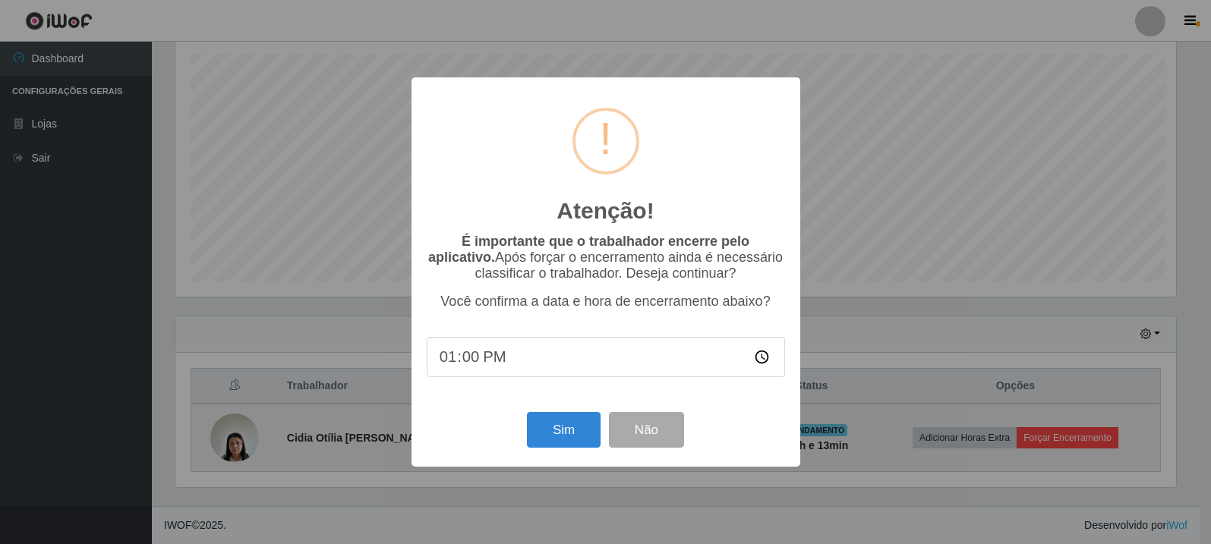
scroll to position [315, 1004]
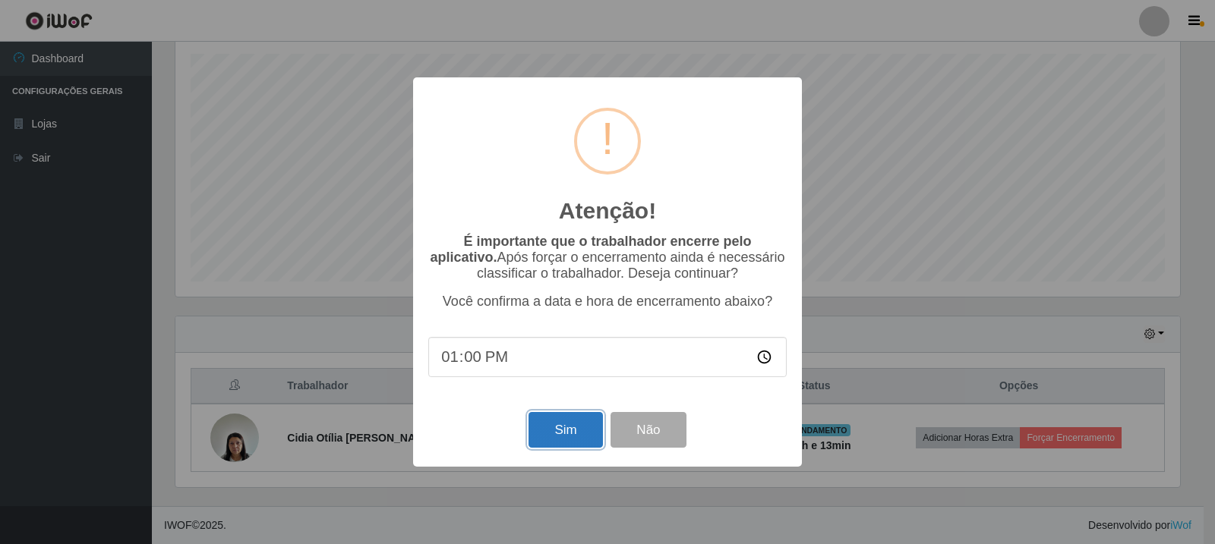
click at [588, 437] on button "Sim" at bounding box center [565, 430] width 74 height 36
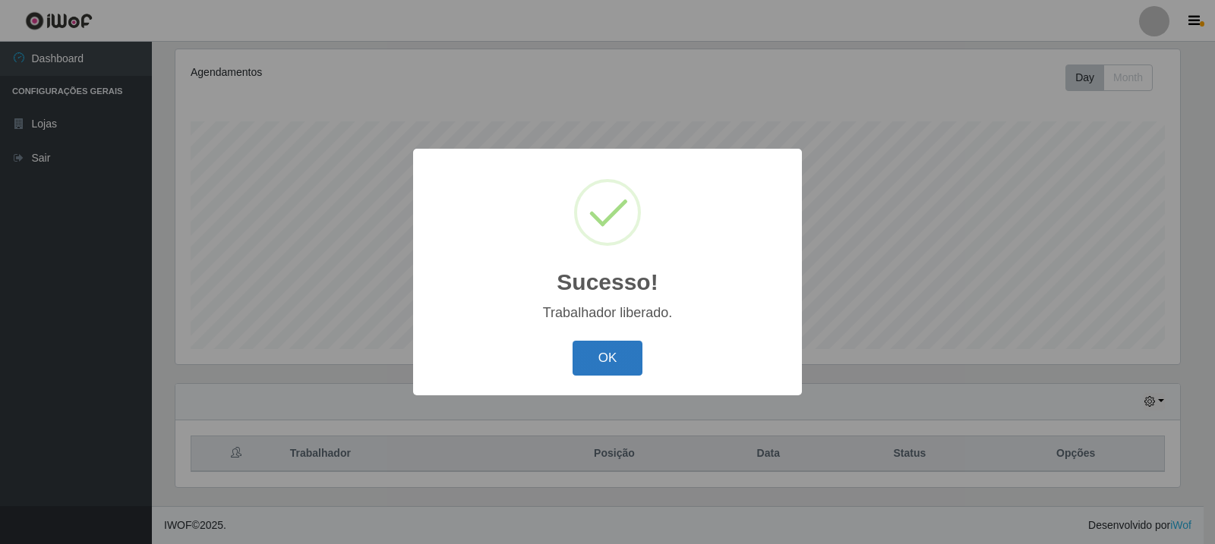
click at [595, 374] on button "OK" at bounding box center [607, 359] width 71 height 36
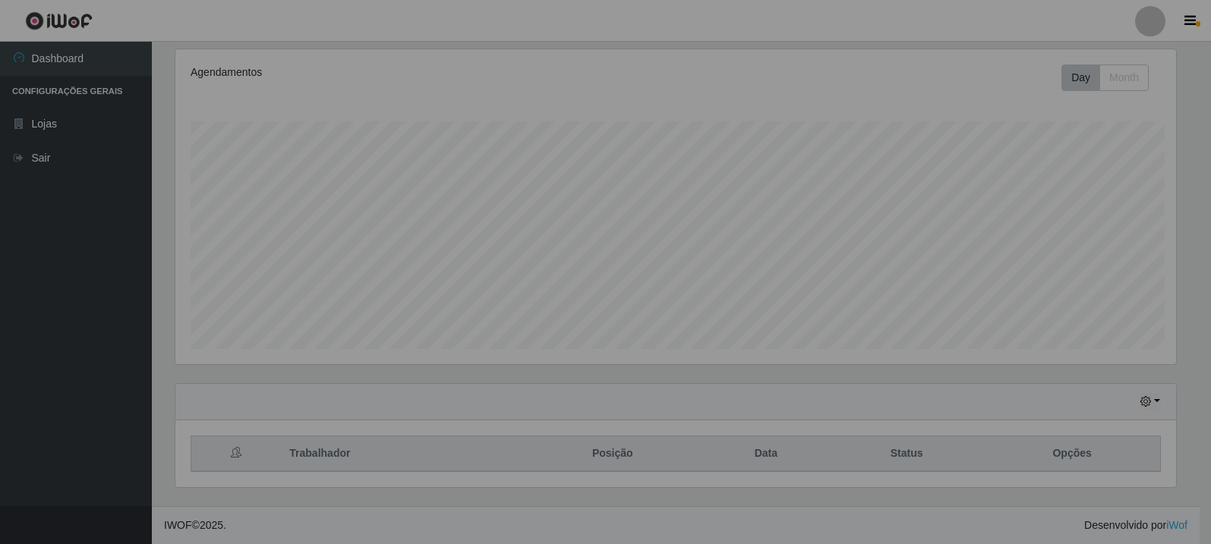
scroll to position [315, 1012]
